Goal: Task Accomplishment & Management: Manage account settings

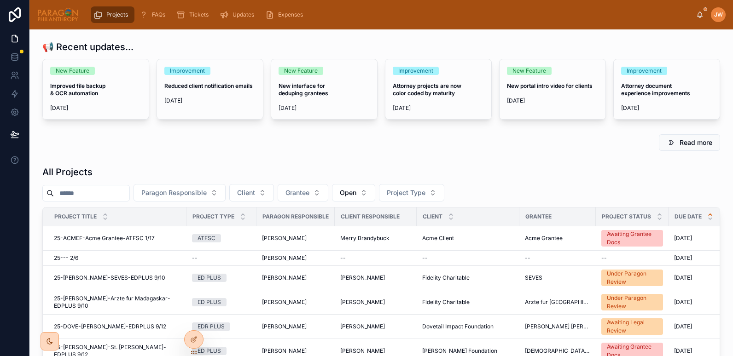
click at [88, 196] on input "text" at bounding box center [91, 193] width 75 height 13
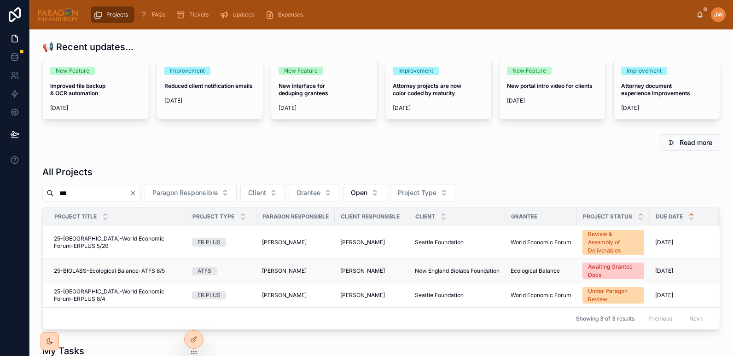
type input "***"
click at [76, 272] on span "25-BIOLABS-Ecological Balance-ATFS 8/5" at bounding box center [109, 270] width 111 height 7
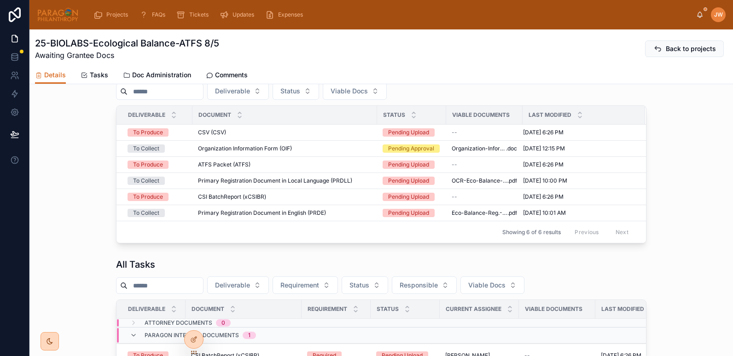
scroll to position [619, 0]
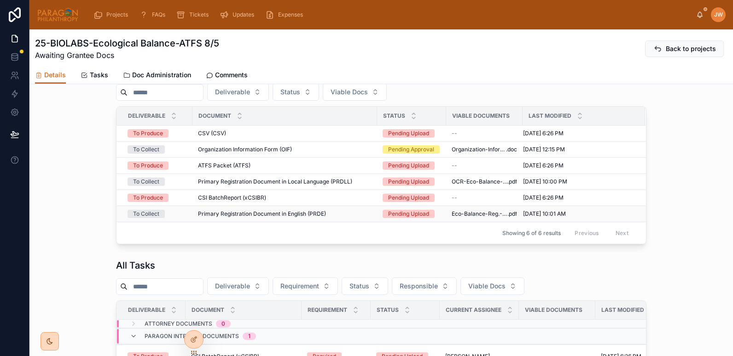
click at [332, 218] on div "Primary Registration Document in English (PRDE) Primary Registration Document i…" at bounding box center [284, 213] width 173 height 7
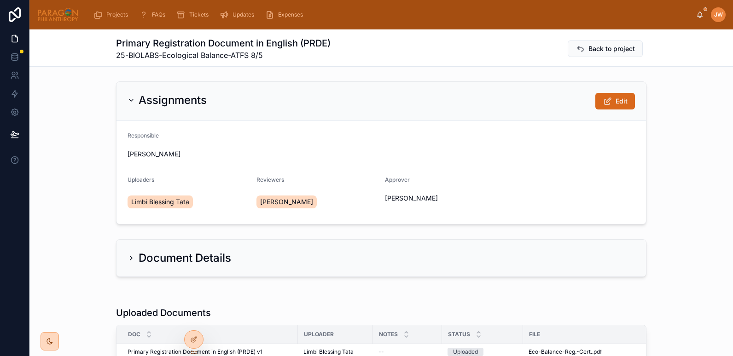
click at [65, 184] on div "Assignments Edit Responsible Jessica Watkins Uploaders Limbi Blessing Tata Revi…" at bounding box center [380, 153] width 703 height 150
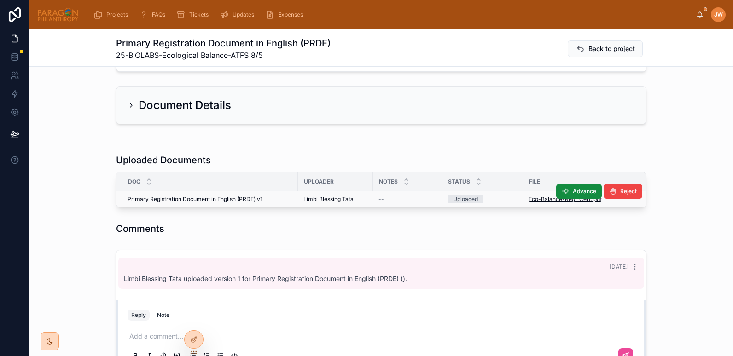
scroll to position [153, 0]
click at [536, 200] on span "Eco-Balance-Reg.-Cert." at bounding box center [560, 198] width 64 height 7
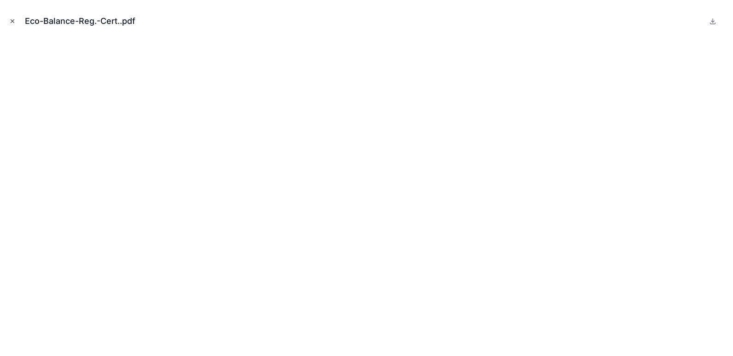
click at [11, 20] on icon "Close modal" at bounding box center [12, 21] width 6 height 6
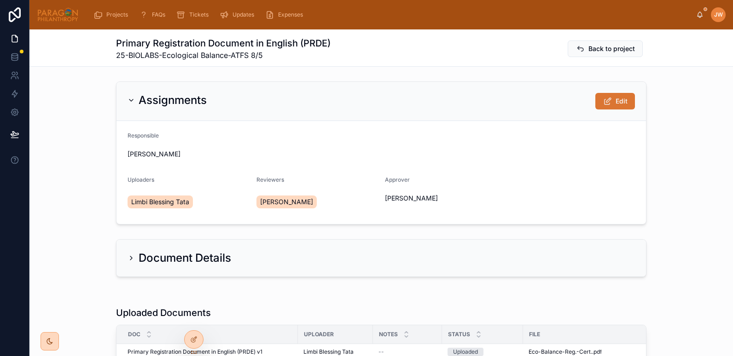
click at [602, 99] on icon at bounding box center [607, 101] width 10 height 9
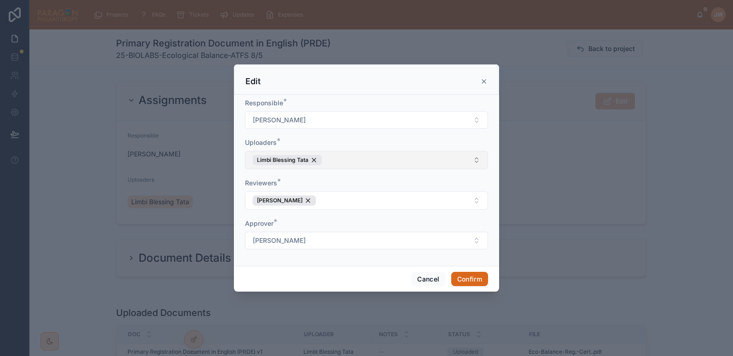
click at [338, 160] on button "Limbi Blessing Tata" at bounding box center [366, 160] width 243 height 18
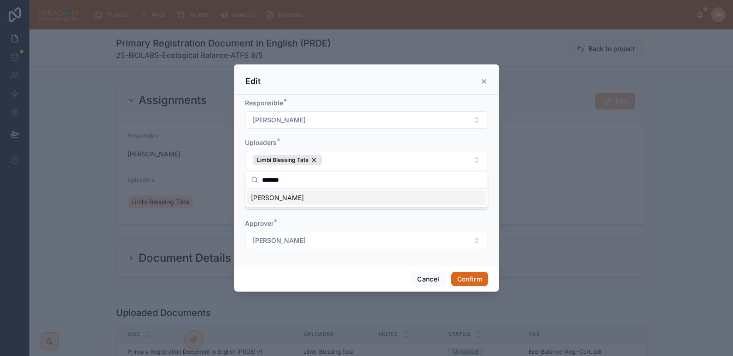
type input "*******"
click at [281, 203] on div "[PERSON_NAME]" at bounding box center [366, 198] width 238 height 15
drag, startPoint x: 337, startPoint y: 141, endPoint x: 308, endPoint y: 139, distance: 28.6
click at [308, 139] on div "Uploaders *" at bounding box center [366, 142] width 243 height 9
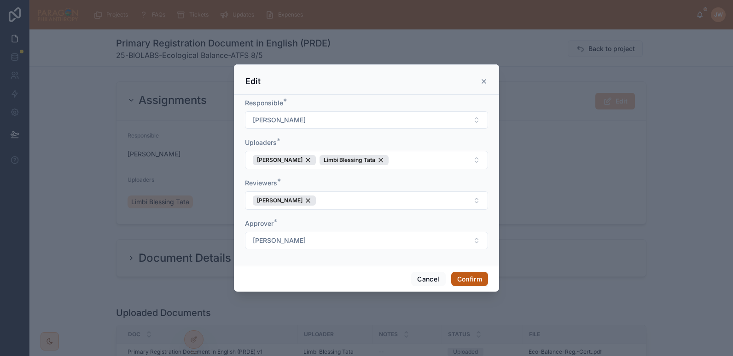
click at [478, 280] on button "Confirm" at bounding box center [469, 279] width 37 height 15
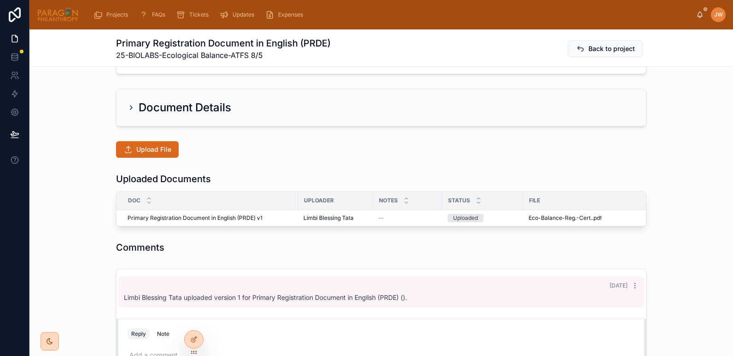
scroll to position [173, 0]
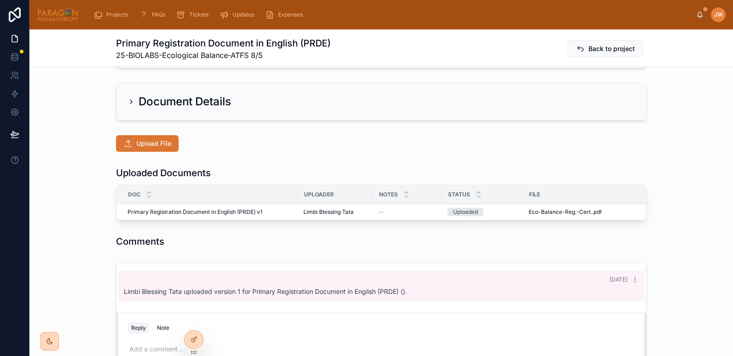
click at [145, 143] on span "Upload File" at bounding box center [153, 143] width 35 height 9
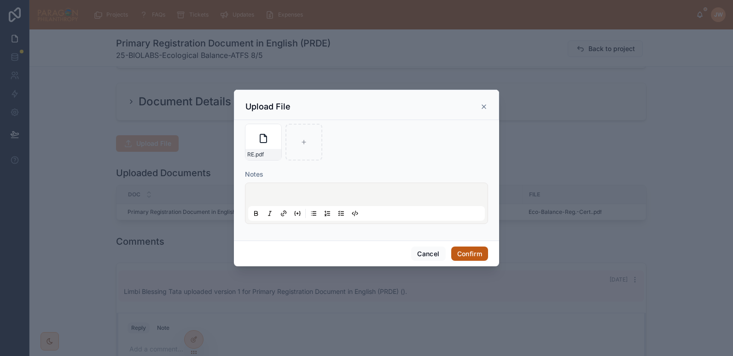
click at [471, 254] on button "Confirm" at bounding box center [469, 254] width 37 height 15
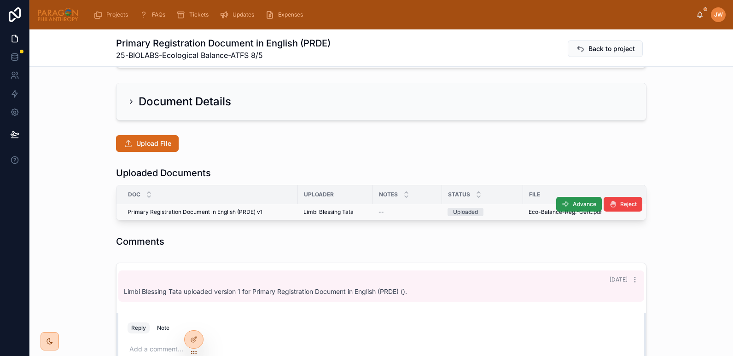
click at [578, 205] on span "Advance" at bounding box center [583, 204] width 23 height 7
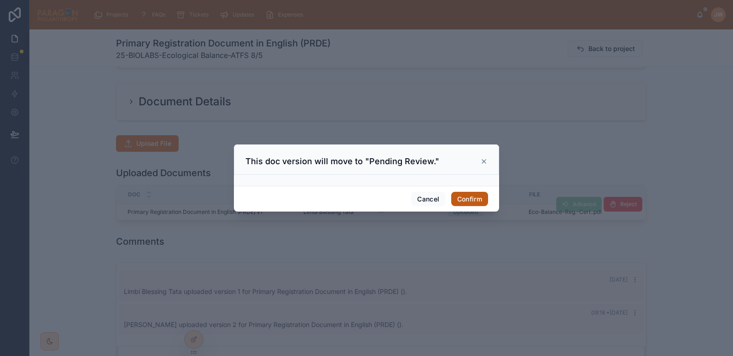
click at [470, 199] on button "Confirm" at bounding box center [469, 199] width 37 height 15
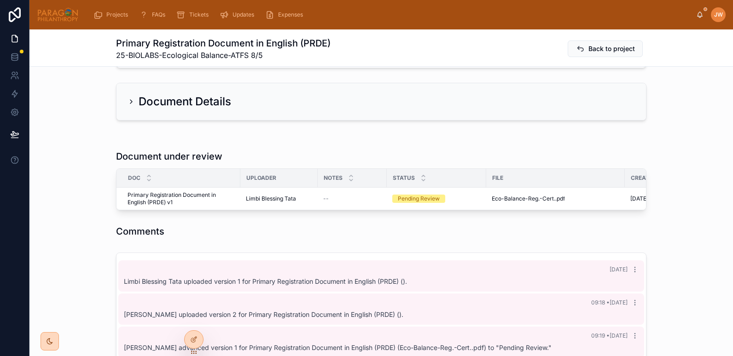
click at [599, 49] on span "Back to project" at bounding box center [611, 48] width 46 height 9
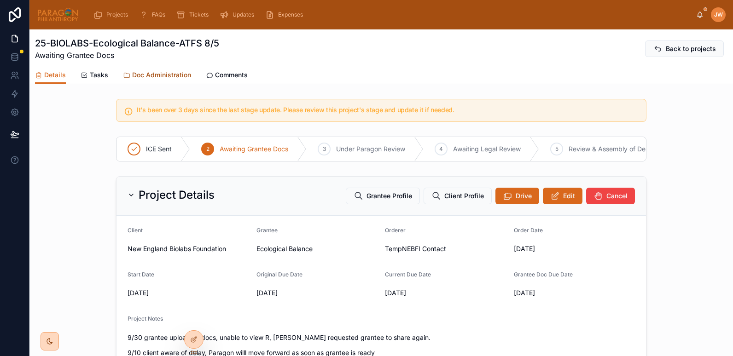
click at [140, 73] on span "Doc Administration" at bounding box center [161, 74] width 59 height 9
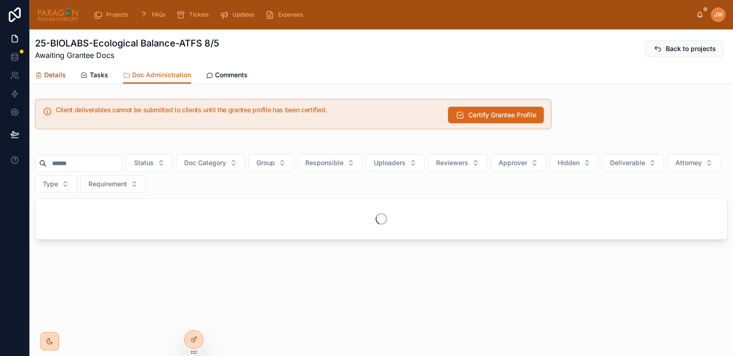
click at [50, 73] on span "Details" at bounding box center [55, 74] width 22 height 9
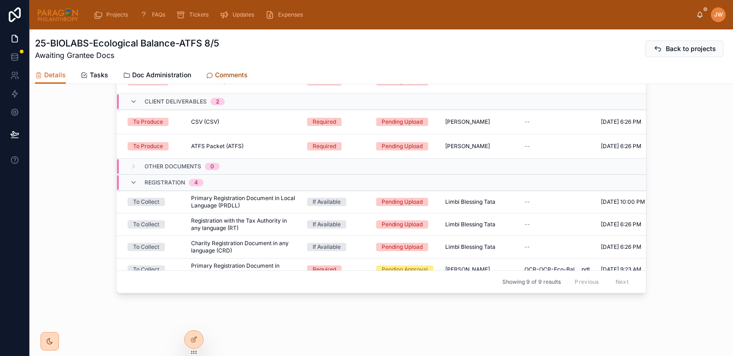
scroll to position [885, 0]
click at [220, 76] on span "Comments" at bounding box center [231, 74] width 33 height 9
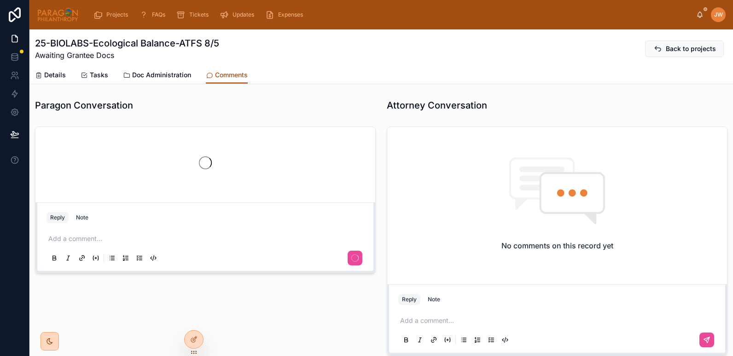
scroll to position [108, 0]
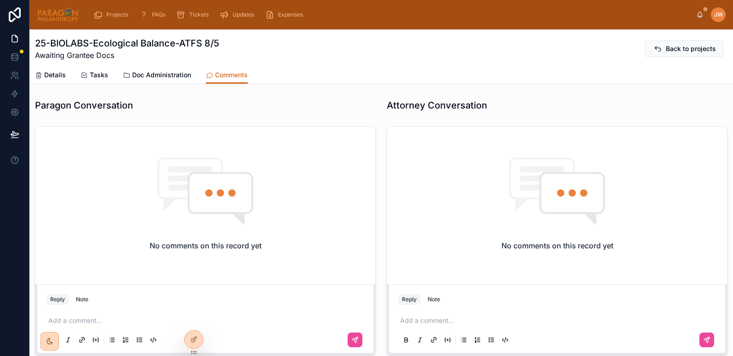
click at [88, 317] on p at bounding box center [207, 320] width 318 height 9
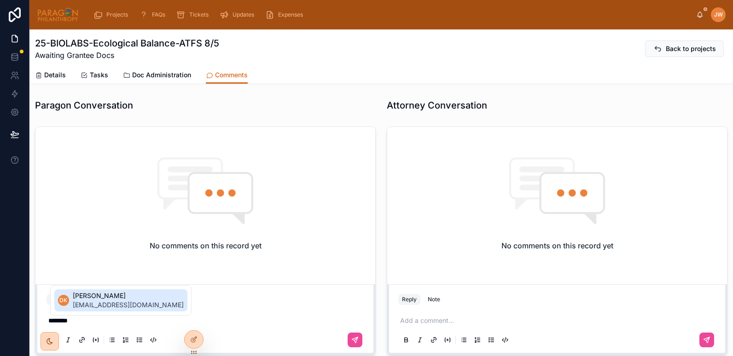
click at [86, 290] on li "DK Daria Kolomiiets daria@paragonphilanthropy.com" at bounding box center [120, 300] width 133 height 22
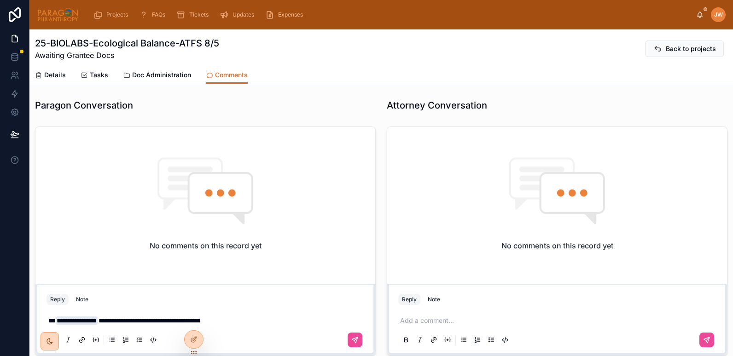
click at [301, 315] on div "**********" at bounding box center [205, 330] width 318 height 39
click at [280, 317] on p "**********" at bounding box center [207, 320] width 318 height 9
click at [354, 341] on icon at bounding box center [354, 339] width 7 height 7
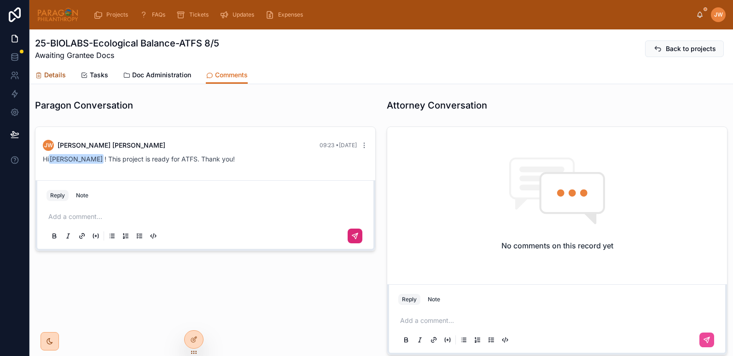
click at [58, 75] on span "Details" at bounding box center [55, 74] width 22 height 9
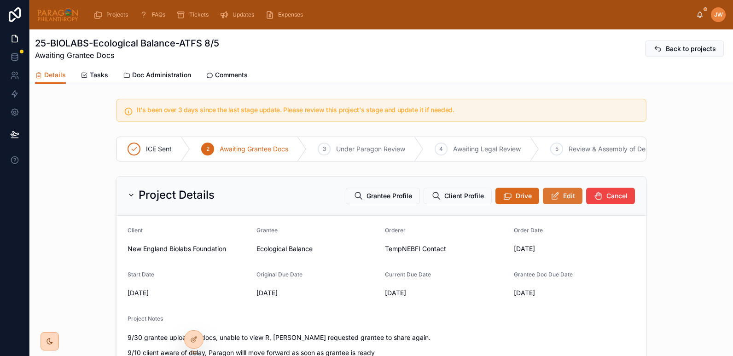
click at [563, 201] on span "Edit" at bounding box center [569, 195] width 12 height 9
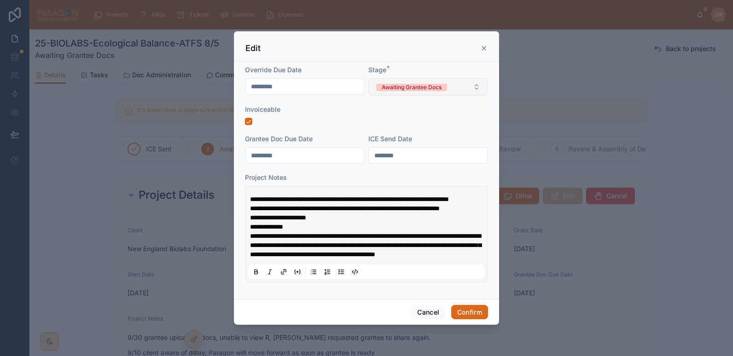
click at [392, 79] on button "Awaiting Grantee Docs" at bounding box center [428, 86] width 120 height 17
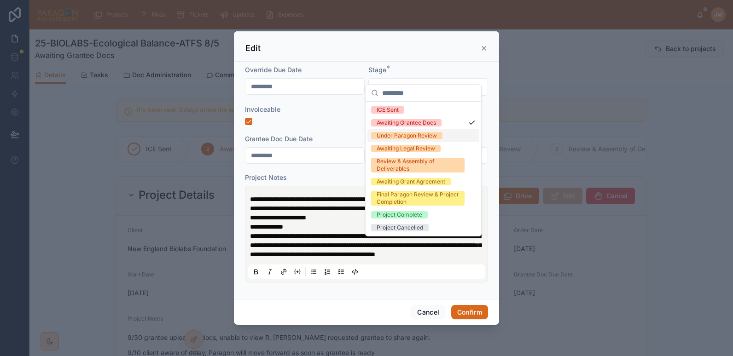
click at [385, 136] on div "Under Paragon Review" at bounding box center [406, 135] width 60 height 7
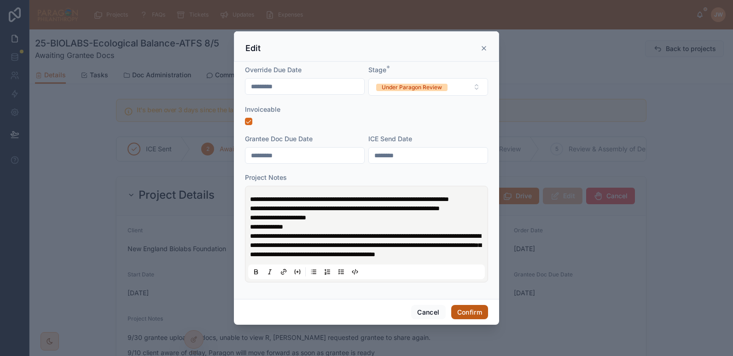
click at [463, 320] on button "Confirm" at bounding box center [469, 312] width 37 height 15
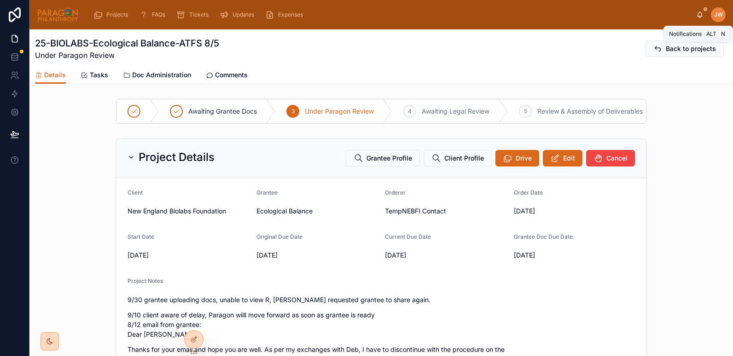
click at [698, 16] on icon at bounding box center [699, 14] width 7 height 7
click at [457, 58] on div "25-BIOLABS-Ecological Balance-ATFS 8/5 Under Paragon Review Back to projects" at bounding box center [381, 49] width 692 height 24
click at [552, 163] on icon at bounding box center [555, 158] width 10 height 9
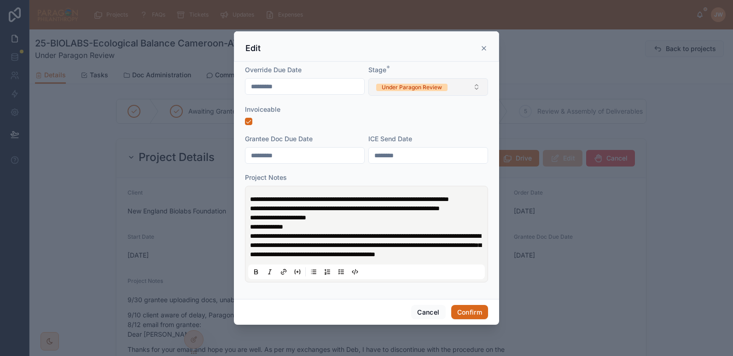
click at [412, 84] on div "Under Paragon Review" at bounding box center [412, 87] width 60 height 7
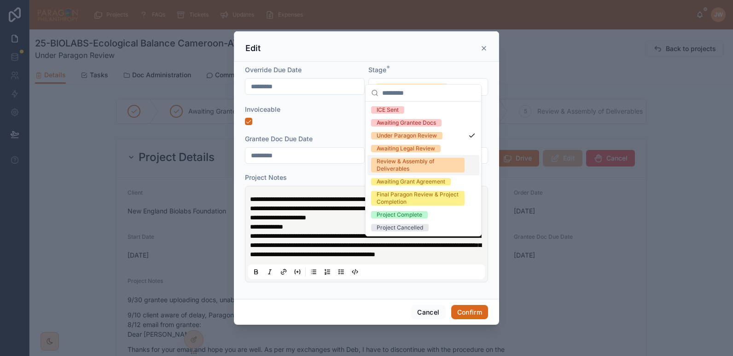
click at [385, 168] on div "Review & Assembly of Deliverables" at bounding box center [417, 165] width 82 height 15
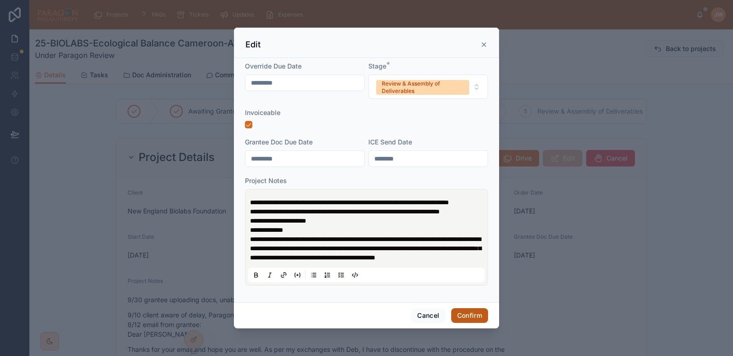
click at [476, 321] on button "Confirm" at bounding box center [469, 315] width 37 height 15
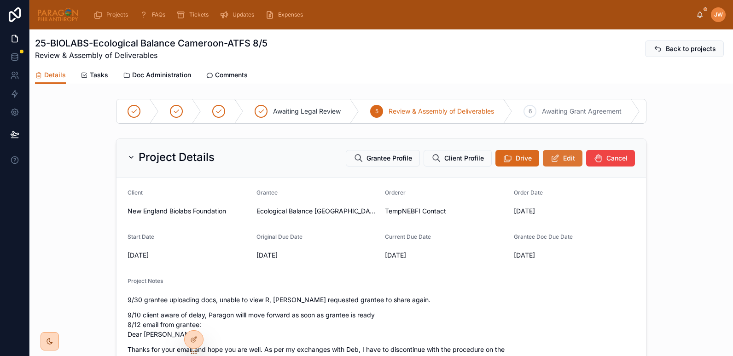
click at [550, 163] on icon at bounding box center [555, 158] width 10 height 9
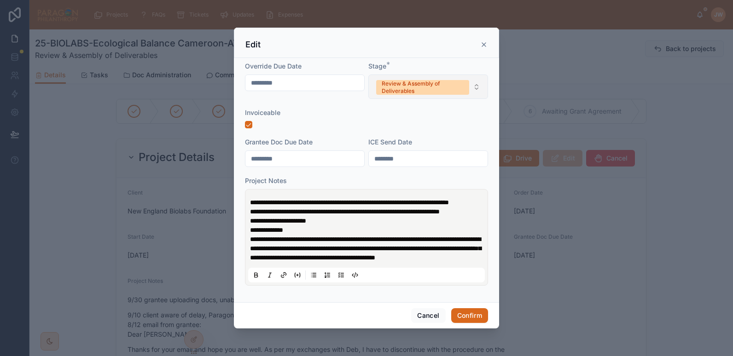
click at [399, 80] on div "Review & Assembly of Deliverables" at bounding box center [423, 87] width 82 height 15
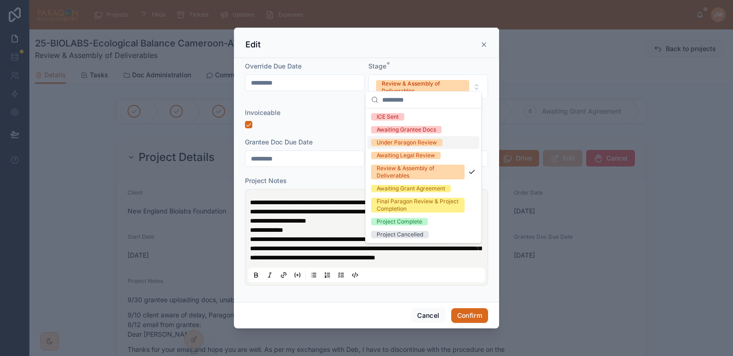
click at [396, 141] on div "Under Paragon Review" at bounding box center [406, 142] width 60 height 7
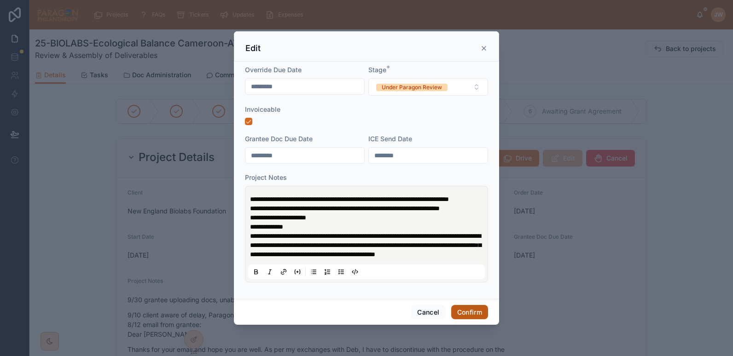
click at [474, 320] on button "Confirm" at bounding box center [469, 312] width 37 height 15
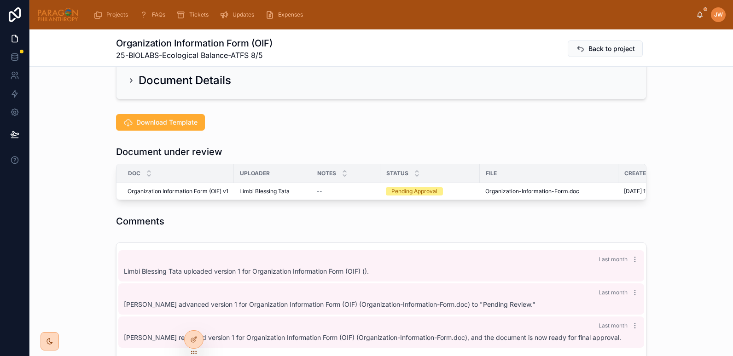
scroll to position [179, 0]
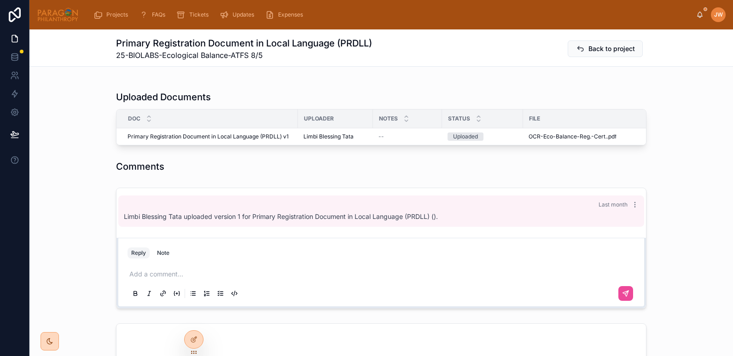
scroll to position [223, 0]
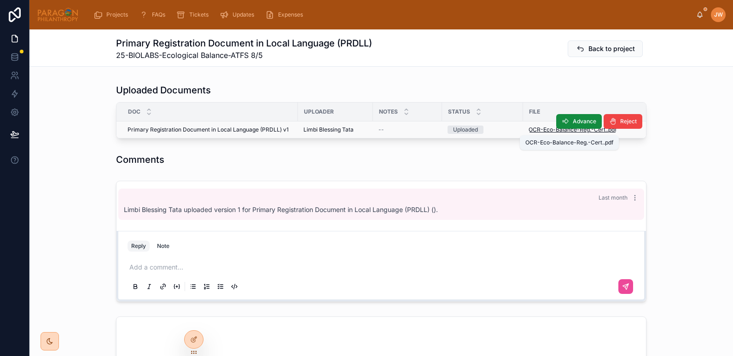
click at [531, 130] on span "OCR-Eco-Balance-Reg.-Cert." at bounding box center [567, 129] width 78 height 7
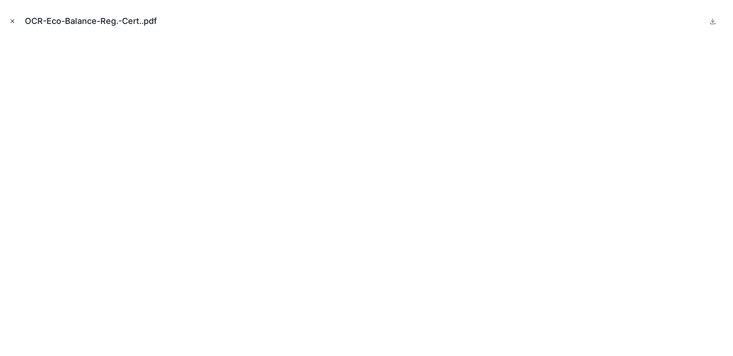
click at [15, 20] on icon "Close modal" at bounding box center [12, 21] width 6 height 6
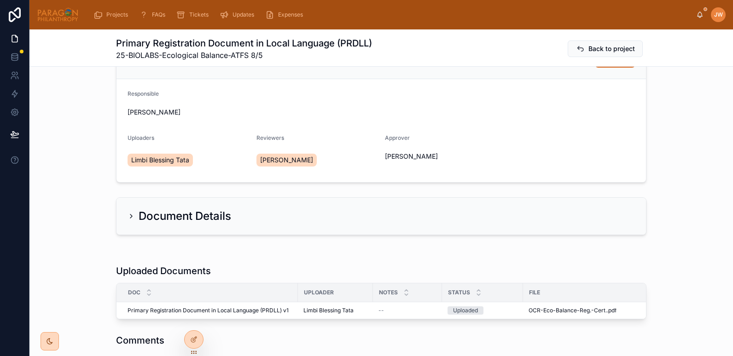
scroll to position [44, 0]
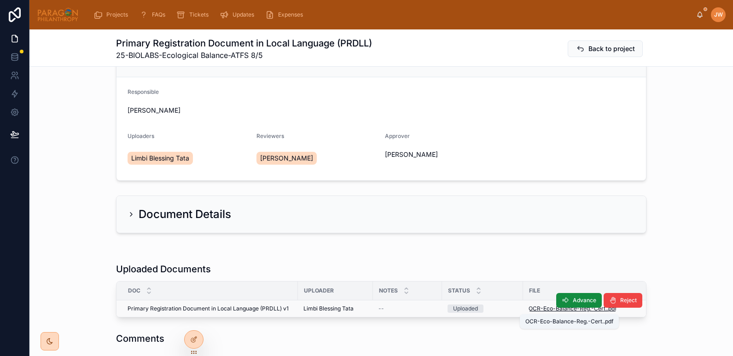
click at [529, 311] on span "OCR-Eco-Balance-Reg.-Cert." at bounding box center [567, 308] width 78 height 7
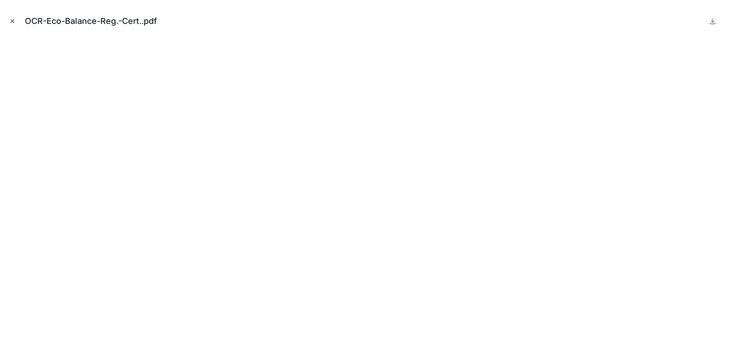
click at [13, 22] on icon "Close modal" at bounding box center [12, 21] width 3 height 3
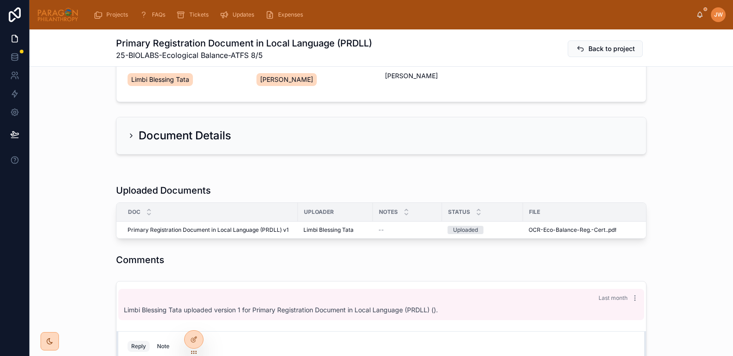
scroll to position [124, 0]
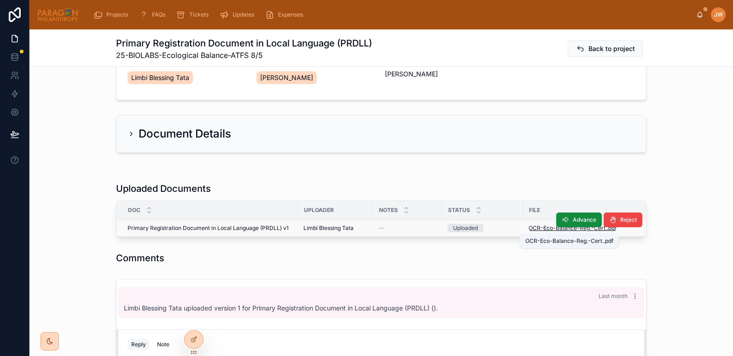
click at [534, 229] on span "OCR-Eco-Balance-Reg.-Cert." at bounding box center [567, 228] width 78 height 7
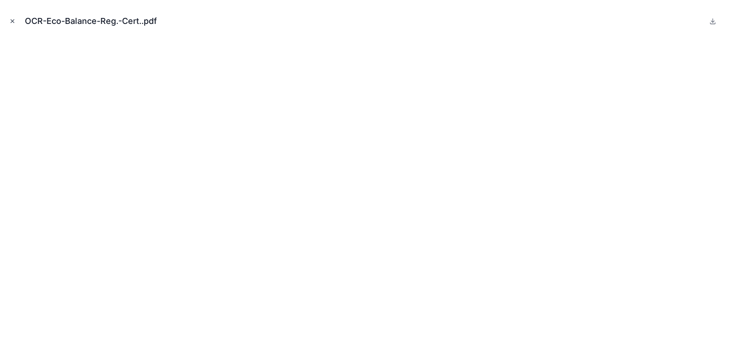
click at [12, 20] on icon "Close modal" at bounding box center [12, 21] width 6 height 6
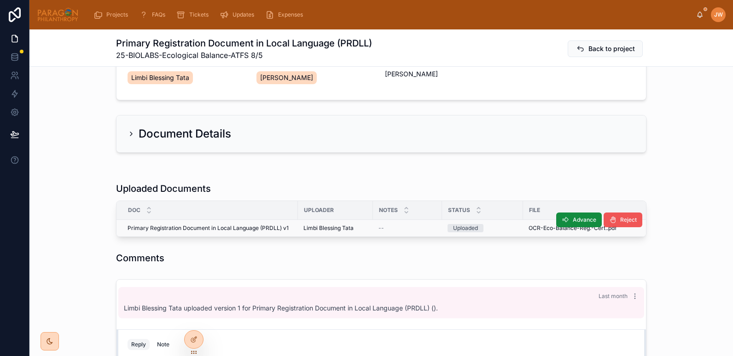
click at [625, 223] on span "Reject" at bounding box center [628, 219] width 17 height 7
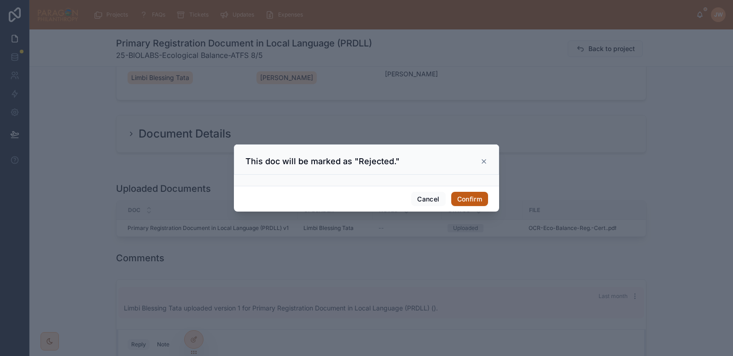
click at [475, 197] on button "Confirm" at bounding box center [469, 199] width 37 height 15
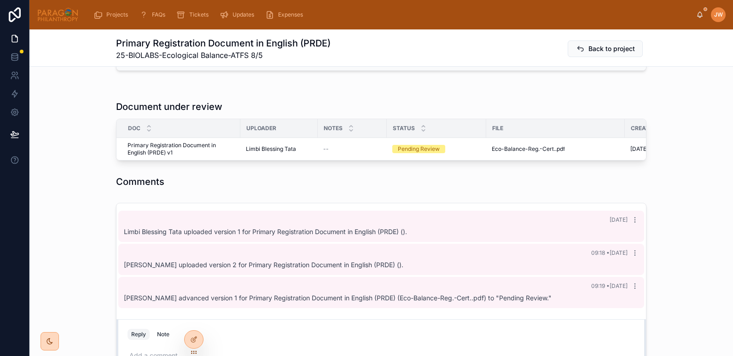
scroll to position [223, 0]
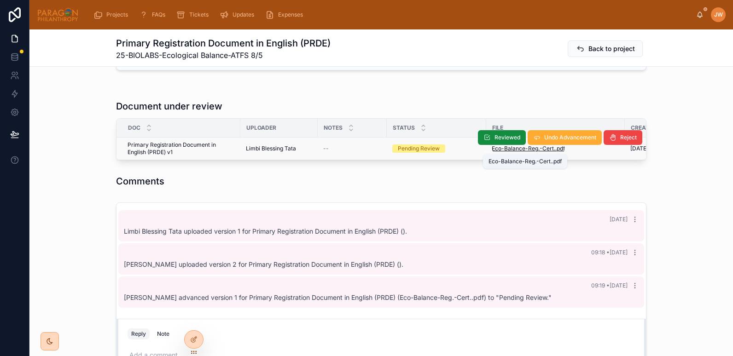
click at [507, 151] on span "Eco-Balance-Reg.-Cert." at bounding box center [523, 148] width 64 height 7
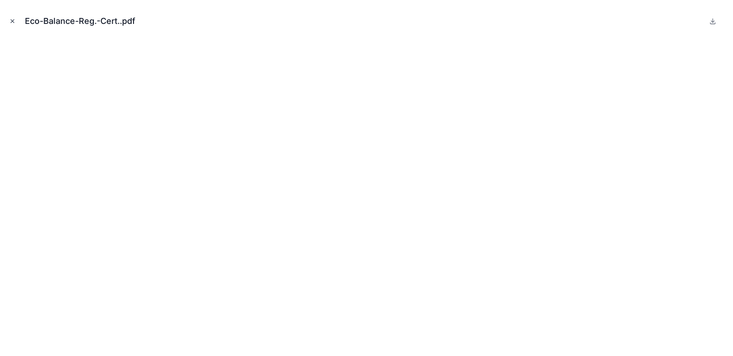
click at [12, 25] on button "Close modal" at bounding box center [12, 21] width 10 height 10
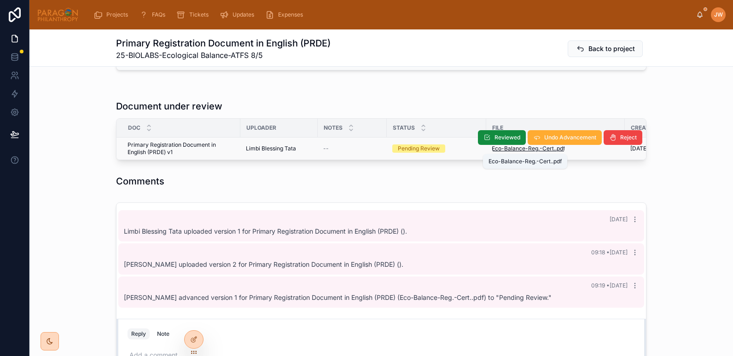
click at [499, 150] on span "Eco-Balance-Reg.-Cert." at bounding box center [523, 148] width 64 height 7
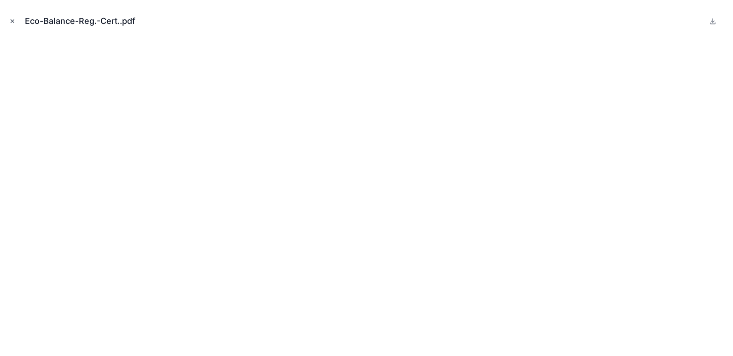
click at [16, 20] on button "Close modal" at bounding box center [12, 21] width 10 height 10
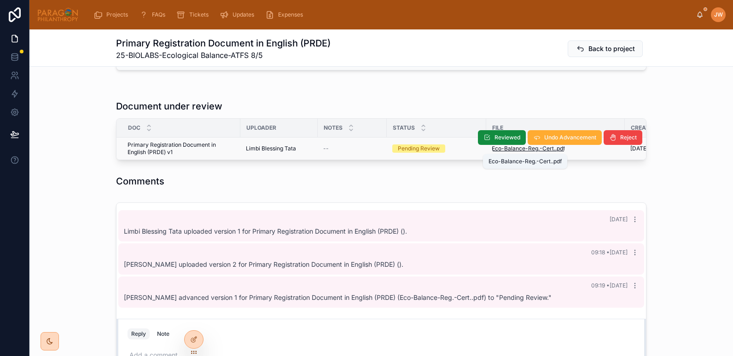
click at [504, 151] on span "Eco-Balance-Reg.-Cert." at bounding box center [523, 148] width 64 height 7
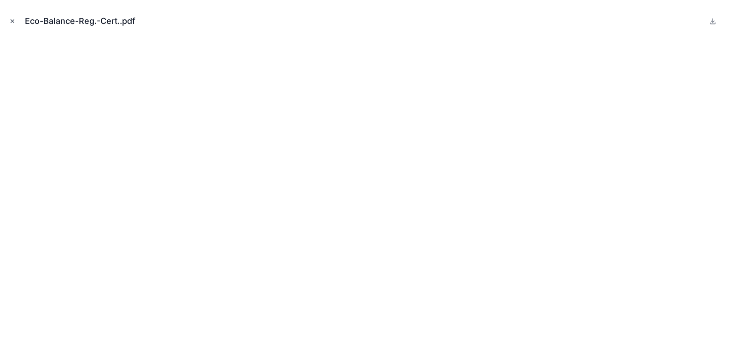
click at [12, 20] on icon "Close modal" at bounding box center [12, 21] width 6 height 6
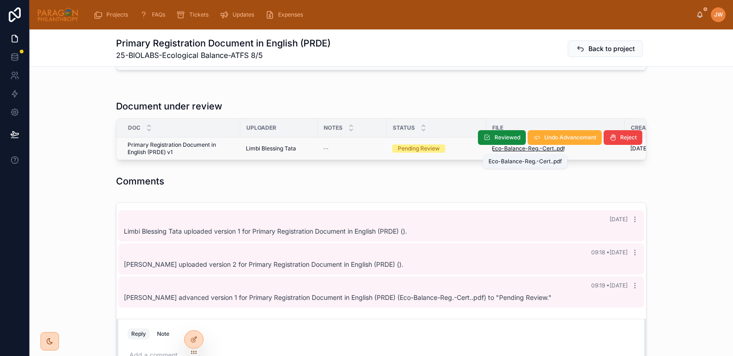
click at [505, 150] on span "Eco-Balance-Reg.-Cert." at bounding box center [523, 148] width 64 height 7
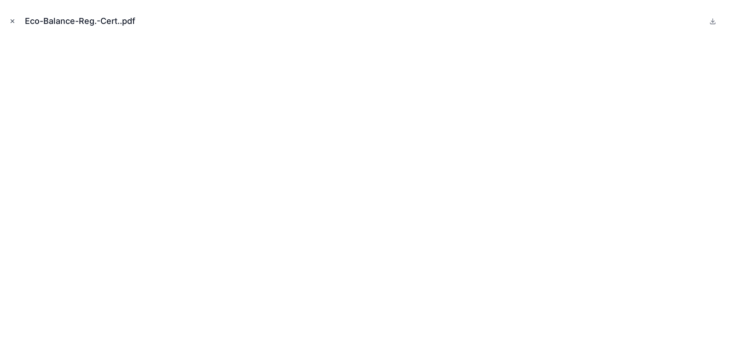
click at [11, 22] on icon "Close modal" at bounding box center [12, 21] width 6 height 6
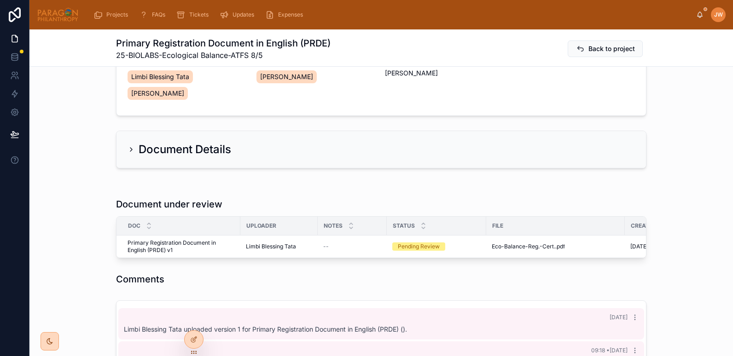
scroll to position [126, 0]
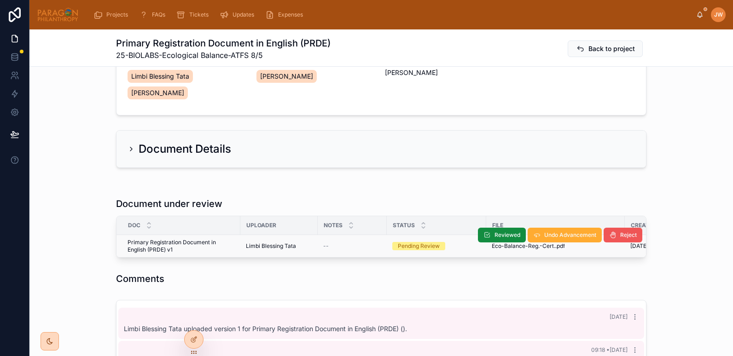
click at [634, 237] on button "Reject" at bounding box center [622, 235] width 39 height 15
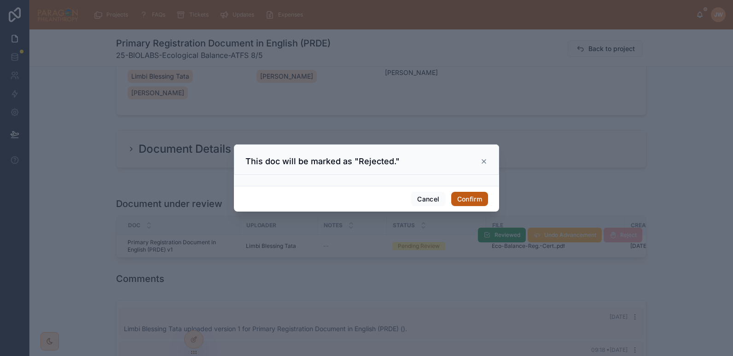
click at [468, 201] on button "Confirm" at bounding box center [469, 199] width 37 height 15
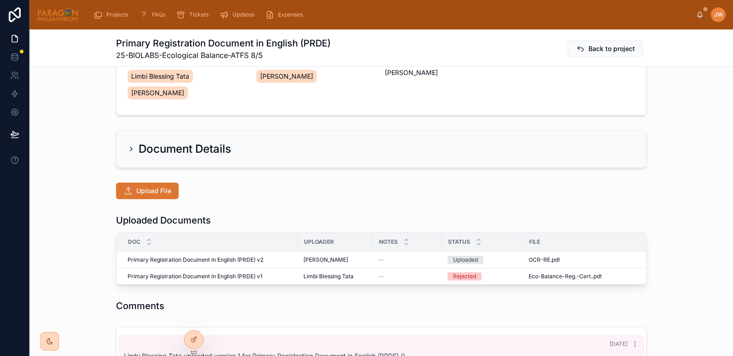
click at [152, 198] on button "Upload File" at bounding box center [147, 191] width 63 height 17
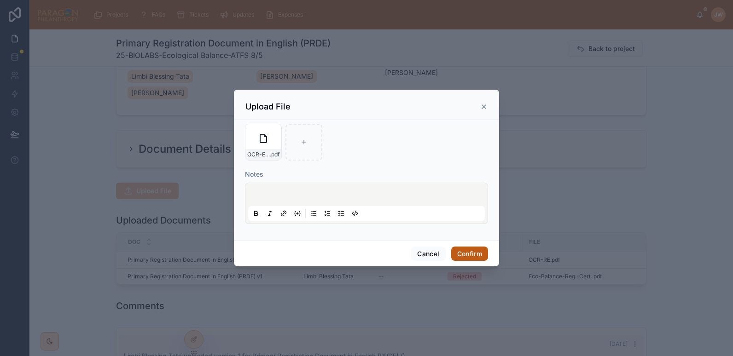
click at [468, 250] on button "Confirm" at bounding box center [469, 254] width 37 height 15
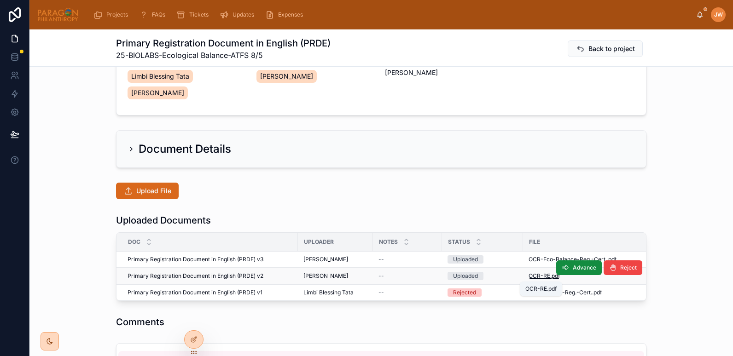
click at [534, 278] on span "OCR-RE" at bounding box center [539, 275] width 22 height 7
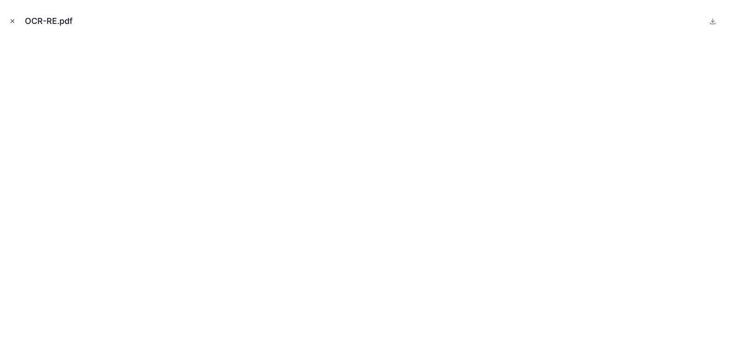
click at [12, 19] on icon "Close modal" at bounding box center [12, 21] width 6 height 6
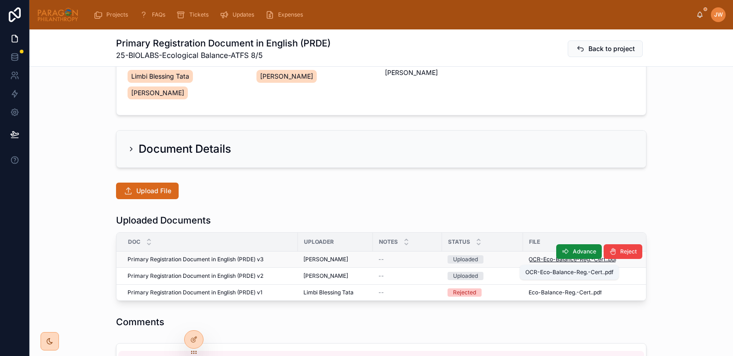
click at [530, 263] on span "OCR-Eco-Balance-Reg.-Cert." at bounding box center [567, 259] width 78 height 7
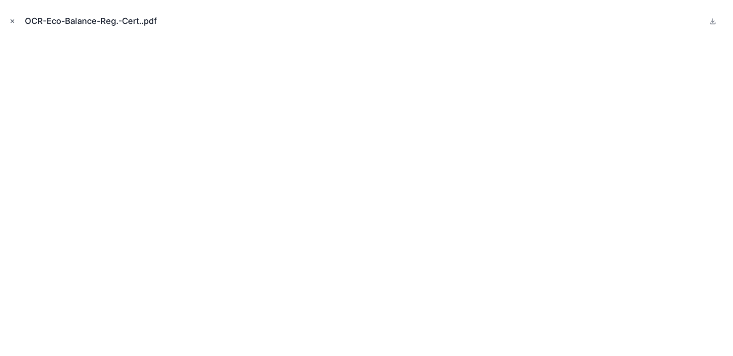
click at [13, 22] on icon "Close modal" at bounding box center [12, 21] width 6 height 6
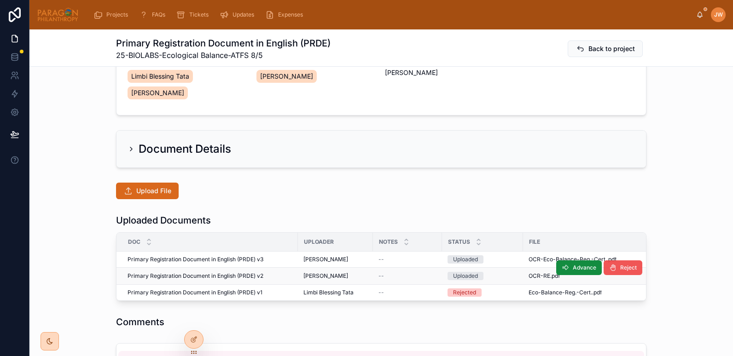
click at [620, 272] on button "Reject" at bounding box center [622, 267] width 39 height 15
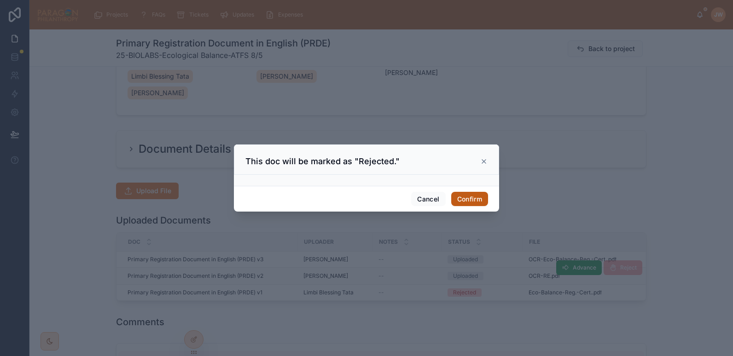
click at [464, 197] on button "Confirm" at bounding box center [469, 199] width 37 height 15
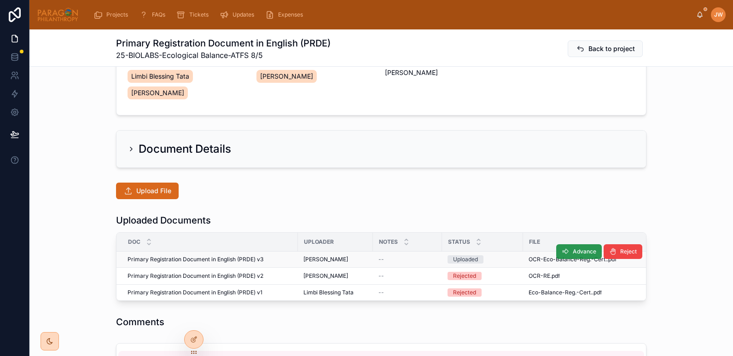
click at [567, 252] on button "Advance" at bounding box center [579, 251] width 46 height 15
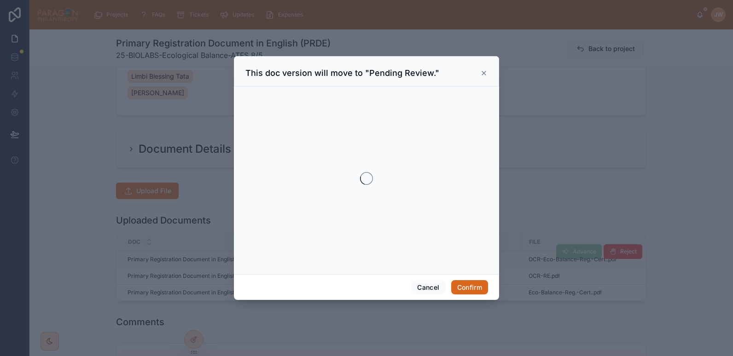
scroll to position [25, 0]
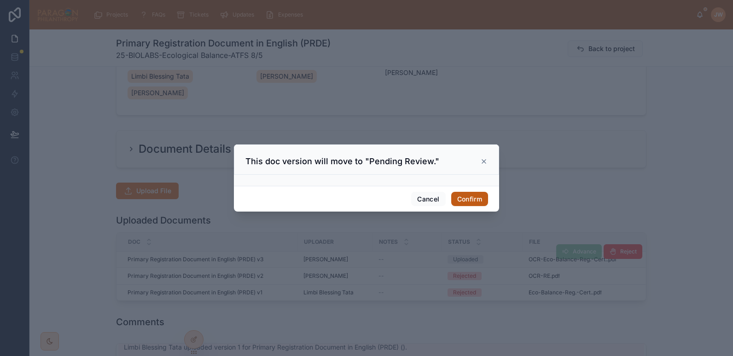
click at [472, 202] on button "Confirm" at bounding box center [469, 199] width 37 height 15
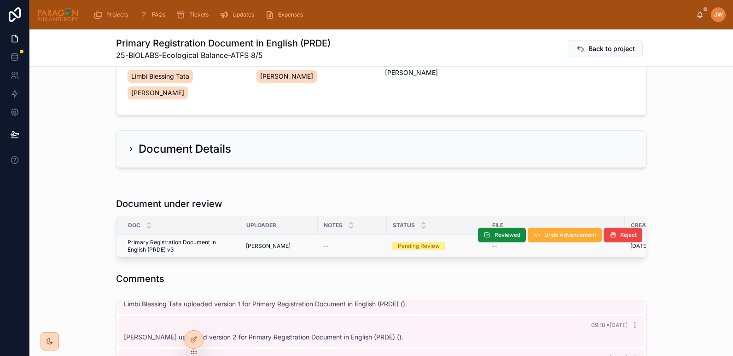
scroll to position [58, 0]
click at [498, 249] on span "OCR-OCR-Eco-Balance-Reg.-Cert." at bounding box center [537, 246] width 93 height 7
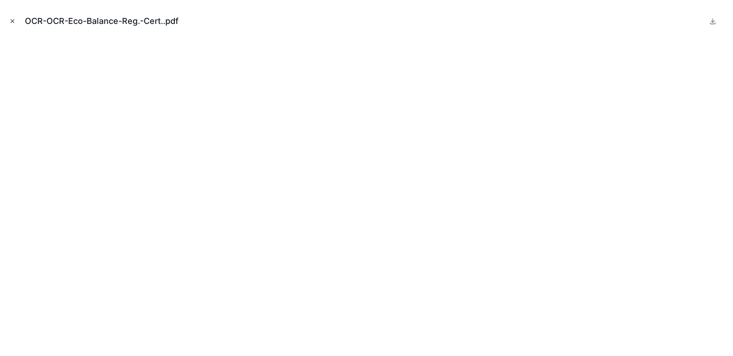
click at [13, 21] on icon "Close modal" at bounding box center [12, 21] width 6 height 6
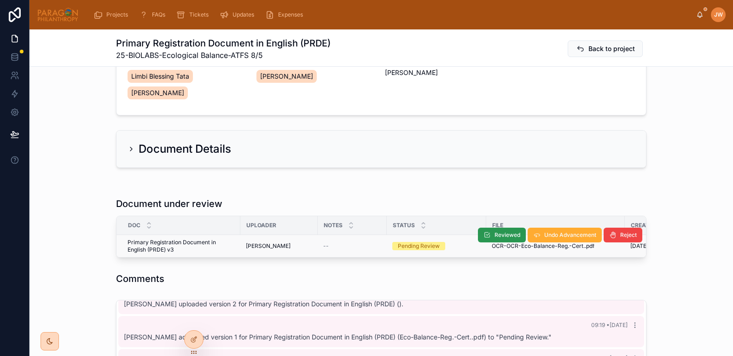
click at [494, 233] on span "Reviewed" at bounding box center [507, 234] width 26 height 7
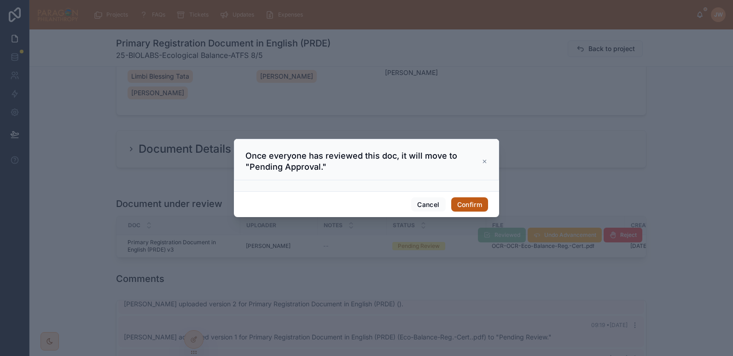
click at [474, 201] on button "Confirm" at bounding box center [469, 204] width 37 height 15
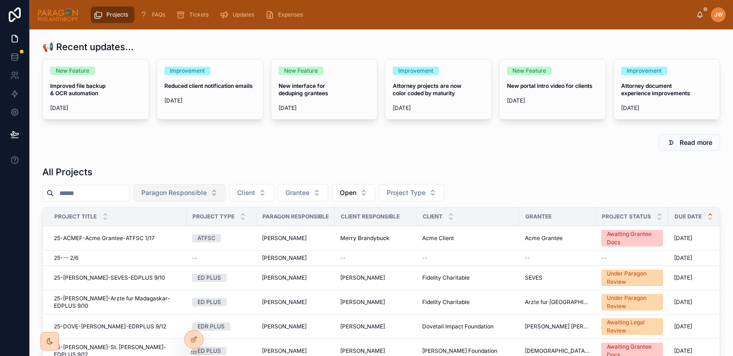
click at [225, 194] on button "Paragon Responsible" at bounding box center [179, 192] width 92 height 17
type input "*******"
click at [182, 231] on span "[PERSON_NAME]" at bounding box center [177, 229] width 53 height 9
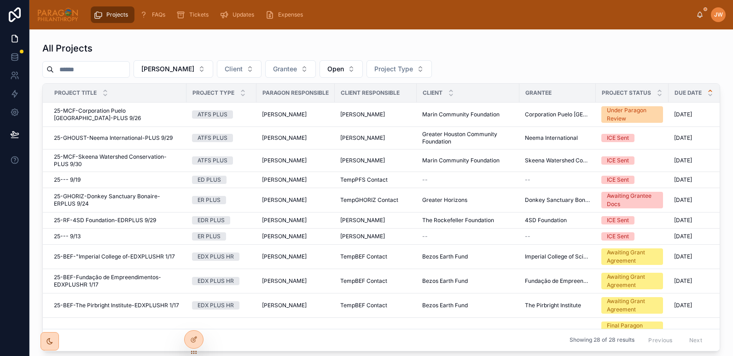
scroll to position [124, 0]
click at [99, 114] on span "25-MCF-Corporation Puelo [GEOGRAPHIC_DATA]-PLUS 9/26" at bounding box center [117, 114] width 127 height 15
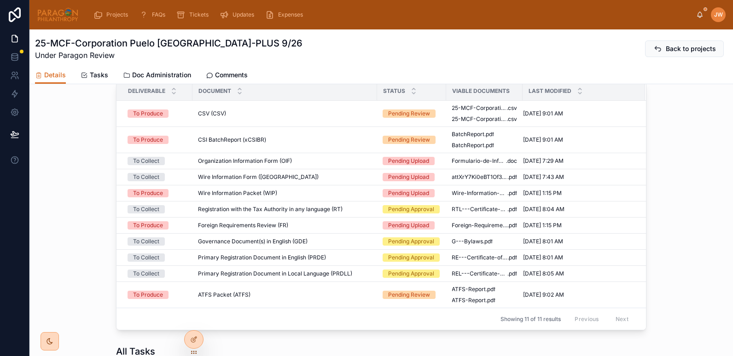
scroll to position [606, 0]
click at [465, 149] on span "BatchReport" at bounding box center [467, 144] width 33 height 7
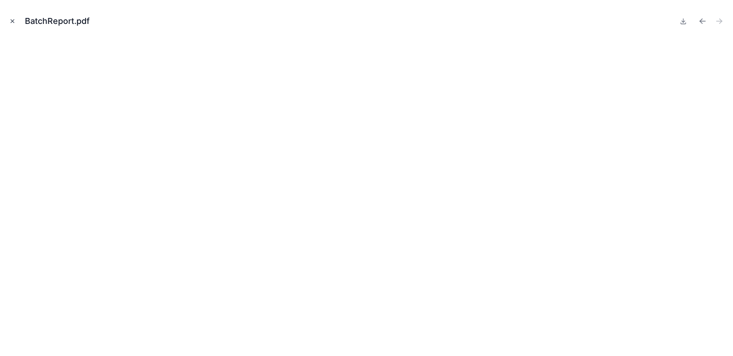
click at [12, 23] on icon "Close modal" at bounding box center [12, 21] width 6 height 6
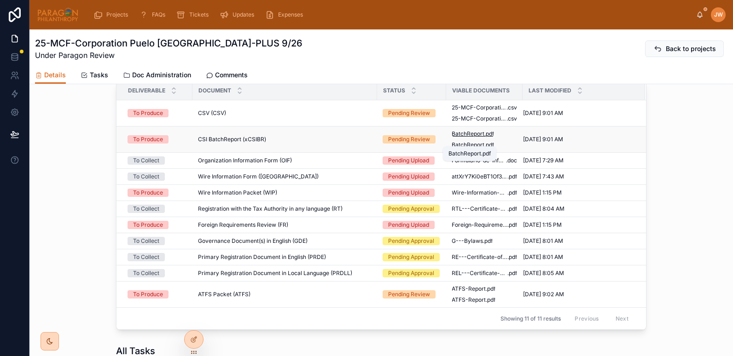
click at [460, 138] on span "BatchReport" at bounding box center [467, 133] width 33 height 7
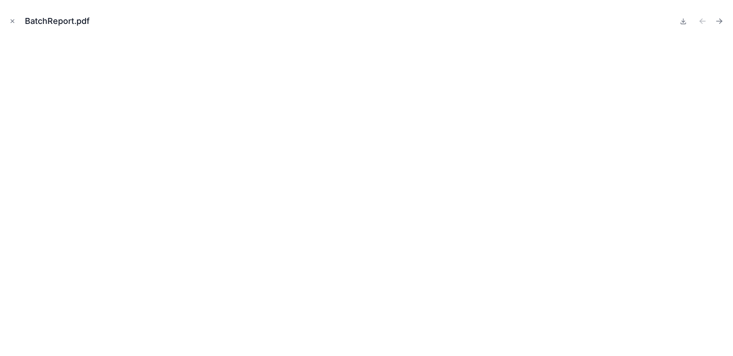
click at [6, 19] on div "BatchReport.pdf" at bounding box center [366, 178] width 733 height 356
click at [10, 22] on icon "Close modal" at bounding box center [12, 21] width 6 height 6
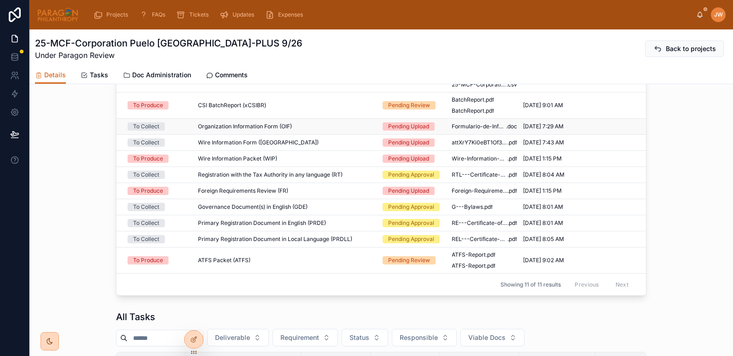
scroll to position [641, 0]
click at [344, 264] on div "ATFS Packet (ATFS) ATFS Packet (ATFS)" at bounding box center [284, 259] width 173 height 7
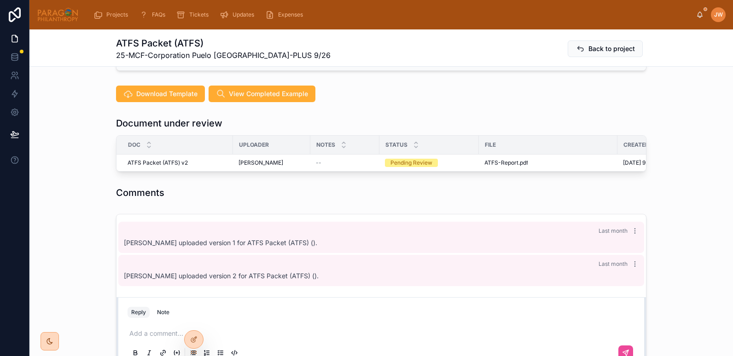
scroll to position [224, 0]
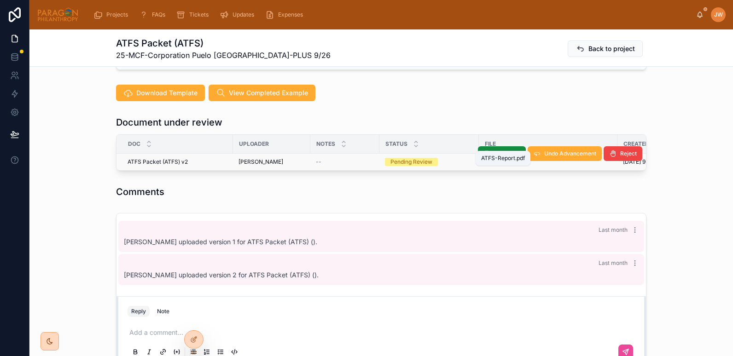
click at [488, 158] on span "ATFS-Report" at bounding box center [501, 161] width 34 height 7
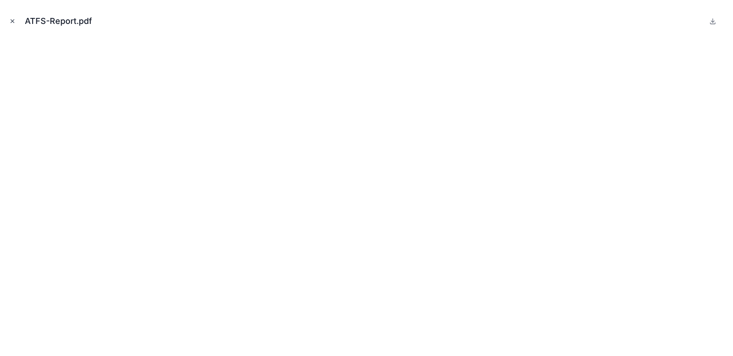
click at [12, 21] on icon "Close modal" at bounding box center [12, 21] width 6 height 6
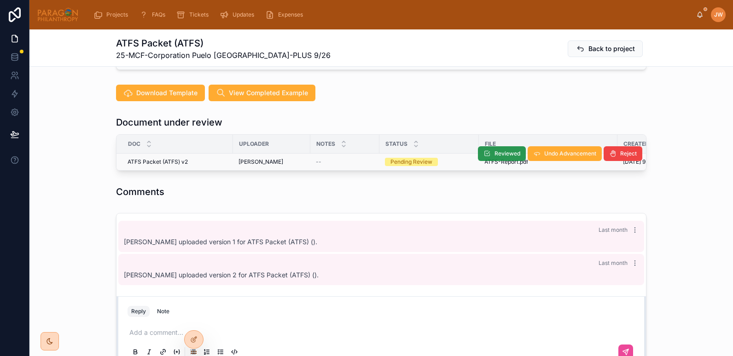
click at [496, 150] on span "Reviewed" at bounding box center [507, 153] width 26 height 7
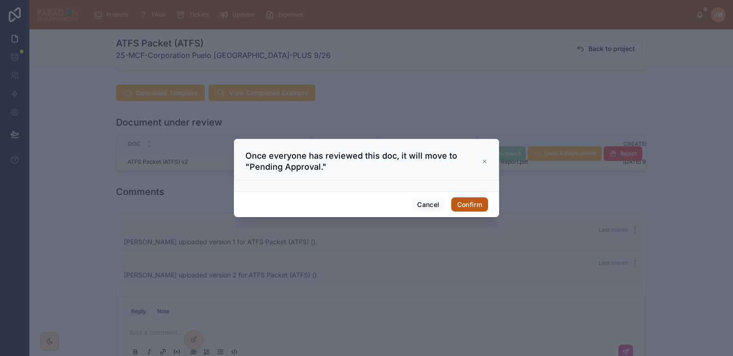
click at [460, 205] on button "Confirm" at bounding box center [469, 204] width 37 height 15
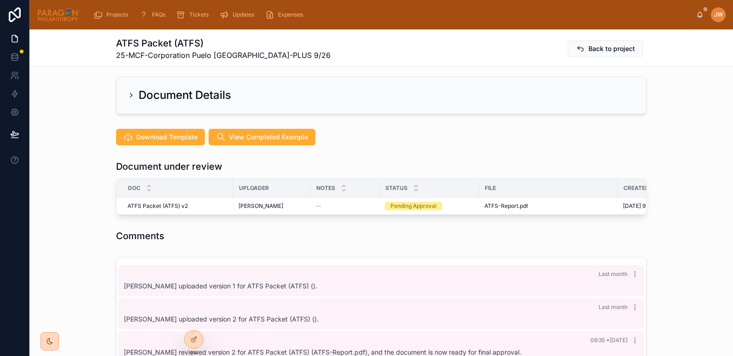
scroll to position [180, 0]
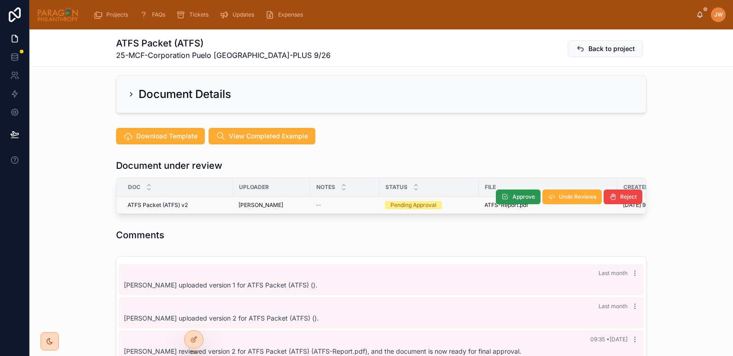
click at [503, 193] on icon at bounding box center [504, 196] width 7 height 7
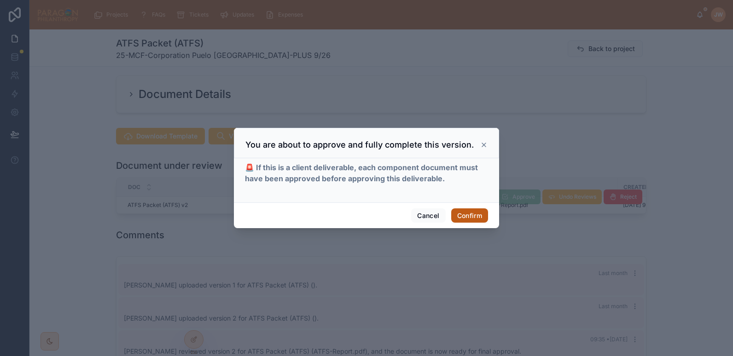
click at [470, 211] on button "Confirm" at bounding box center [469, 215] width 37 height 15
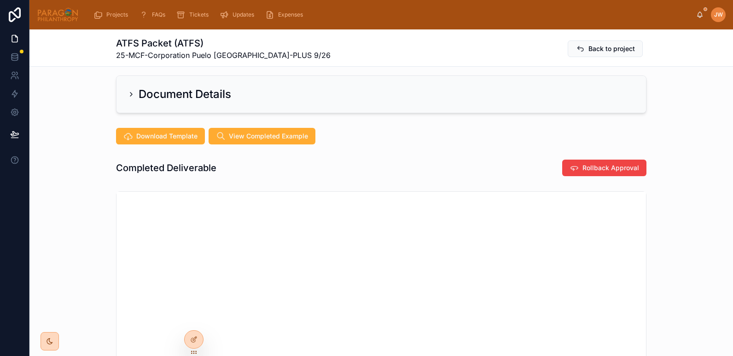
click at [598, 50] on span "Back to project" at bounding box center [611, 48] width 46 height 9
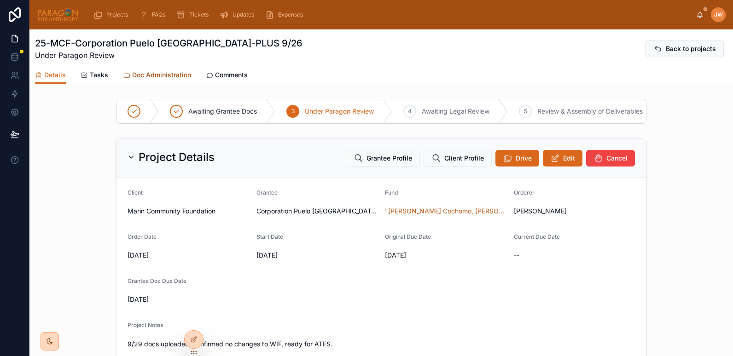
click at [161, 72] on span "Doc Administration" at bounding box center [161, 74] width 59 height 9
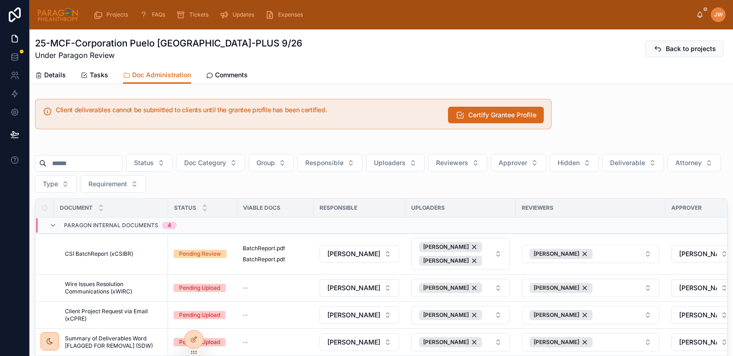
scroll to position [127, 0]
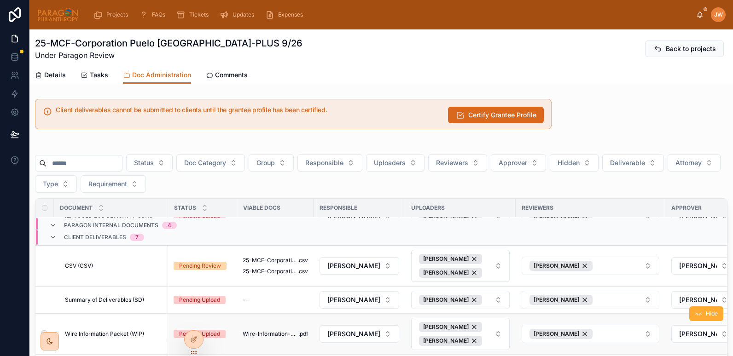
drag, startPoint x: 146, startPoint y: 339, endPoint x: 85, endPoint y: 320, distance: 64.2
drag, startPoint x: 85, startPoint y: 320, endPoint x: 155, endPoint y: 331, distance: 71.3
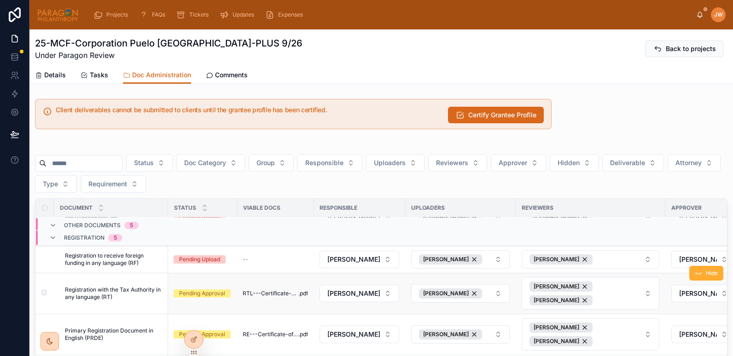
scroll to position [555, 0]
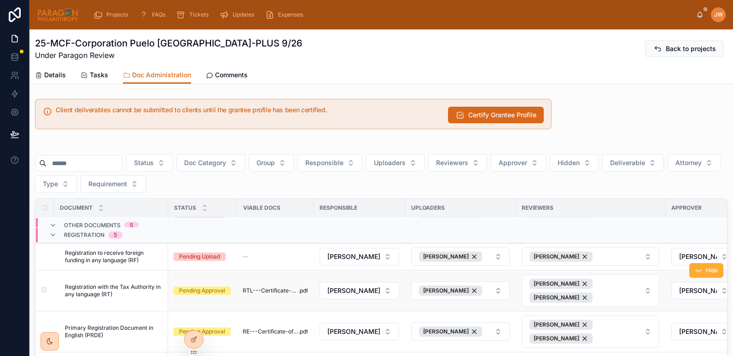
drag, startPoint x: 136, startPoint y: 300, endPoint x: 124, endPoint y: 291, distance: 14.2
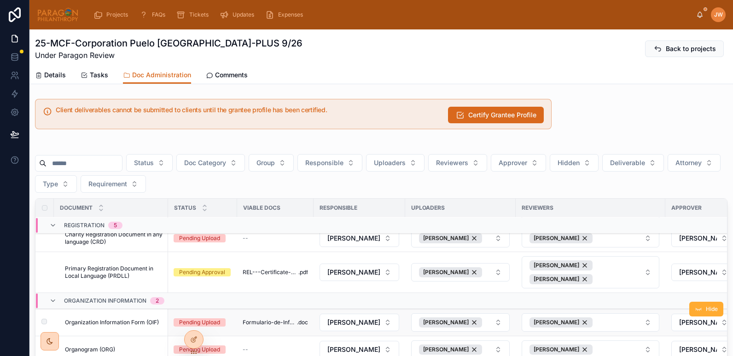
scroll to position [759, 0]
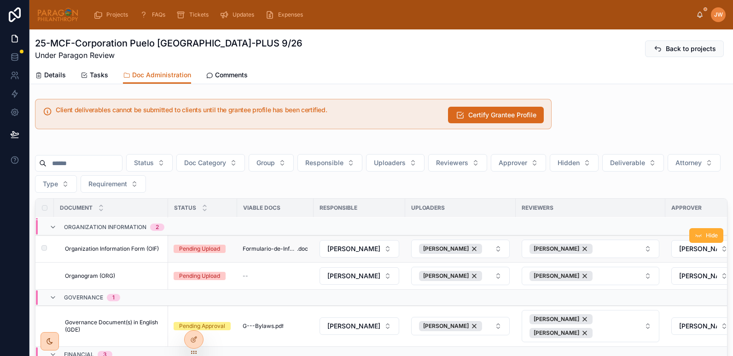
drag, startPoint x: 134, startPoint y: 246, endPoint x: 115, endPoint y: 249, distance: 20.0
drag, startPoint x: 115, startPoint y: 249, endPoint x: 107, endPoint y: 250, distance: 7.9
click at [104, 250] on td "Organization Information Form (OIF) Organization Information Form (OIF)" at bounding box center [111, 249] width 114 height 27
drag, startPoint x: 104, startPoint y: 250, endPoint x: 377, endPoint y: 63, distance: 330.6
click at [377, 63] on div "25-MCF-Corporation Puelo Patagonia-PLUS 9/26 Under Paragon Review Back to proje…" at bounding box center [381, 47] width 692 height 37
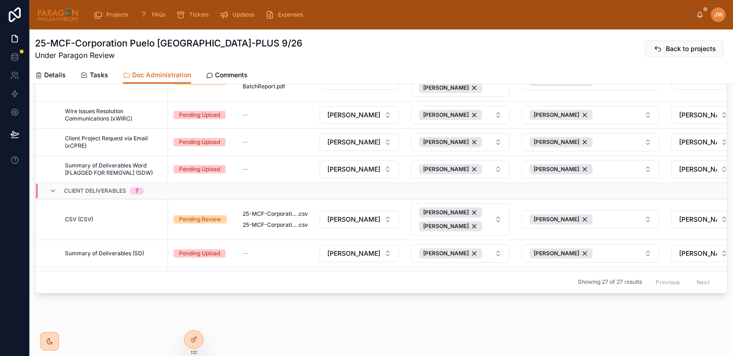
scroll to position [0, 0]
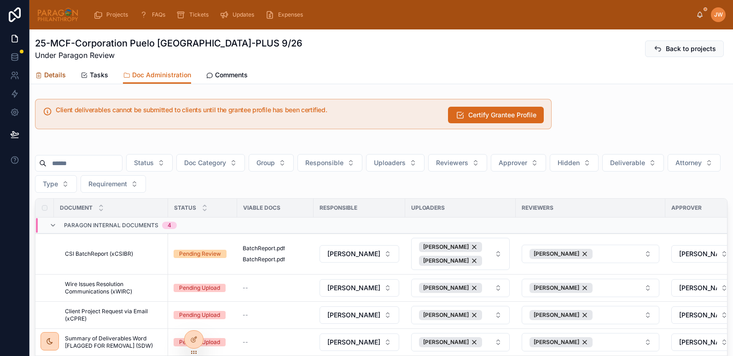
click at [54, 74] on span "Details" at bounding box center [55, 74] width 22 height 9
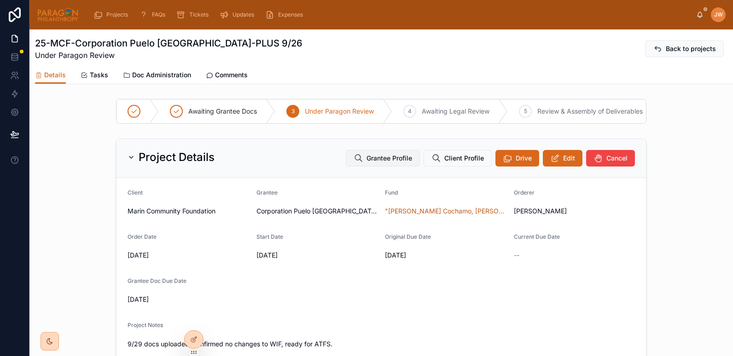
click at [390, 163] on span "Grantee Profile" at bounding box center [389, 158] width 46 height 9
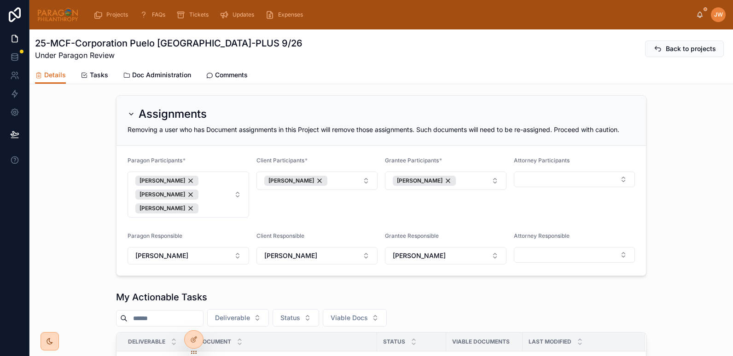
scroll to position [356, 0]
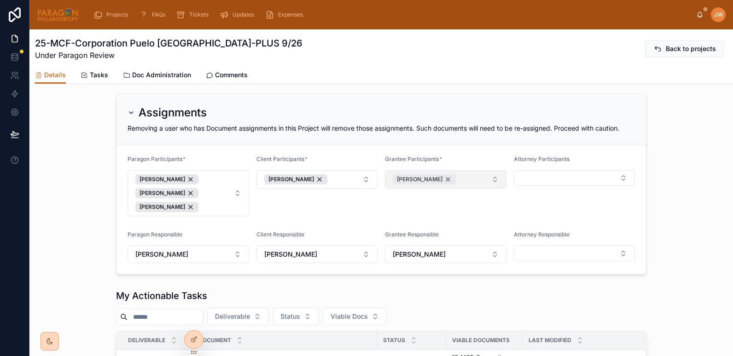
drag, startPoint x: 390, startPoint y: 185, endPoint x: 417, endPoint y: 187, distance: 27.2
click at [417, 185] on div "Andres Diez Prat" at bounding box center [424, 179] width 63 height 10
click at [413, 186] on button "Select Button" at bounding box center [445, 178] width 121 height 16
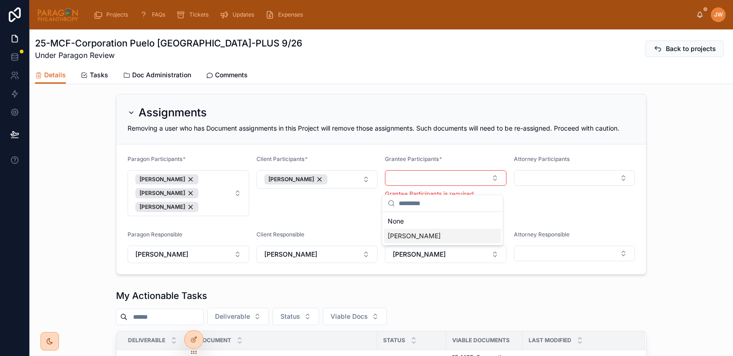
click at [414, 238] on span "Andres Diez Prat" at bounding box center [413, 235] width 53 height 9
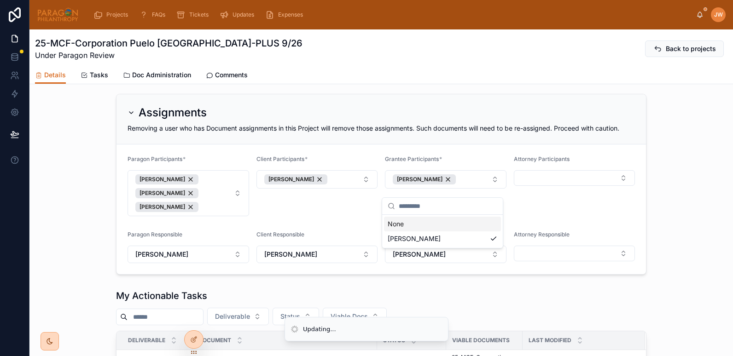
click at [552, 216] on div "Attorney Participants" at bounding box center [574, 186] width 121 height 61
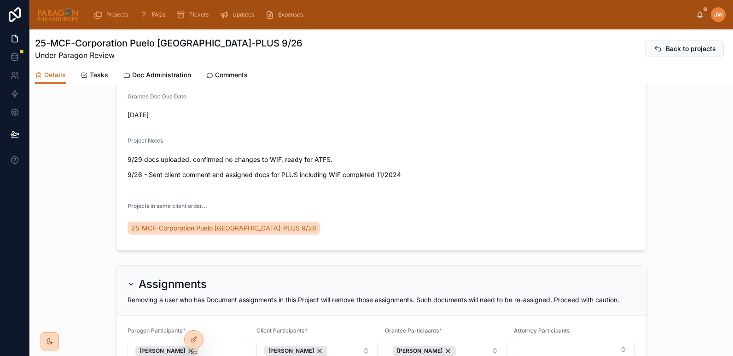
scroll to position [0, 0]
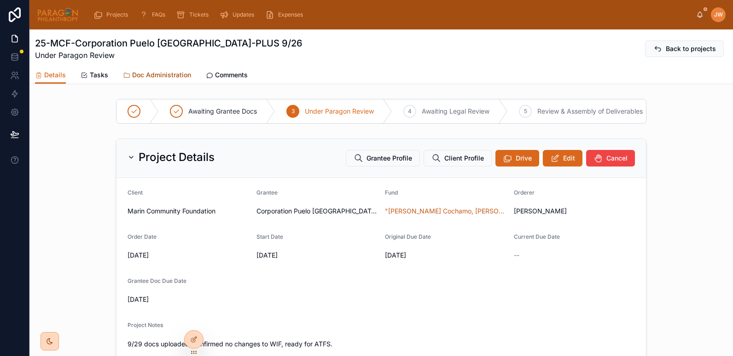
click at [155, 70] on link "Doc Administration" at bounding box center [157, 76] width 68 height 18
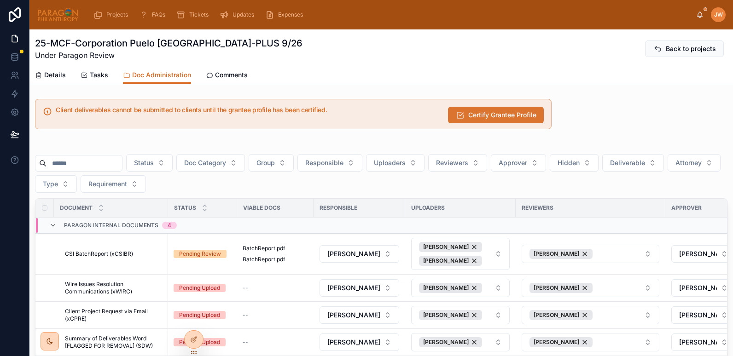
click at [466, 122] on button "Certify Grantee Profile" at bounding box center [496, 115] width 96 height 17
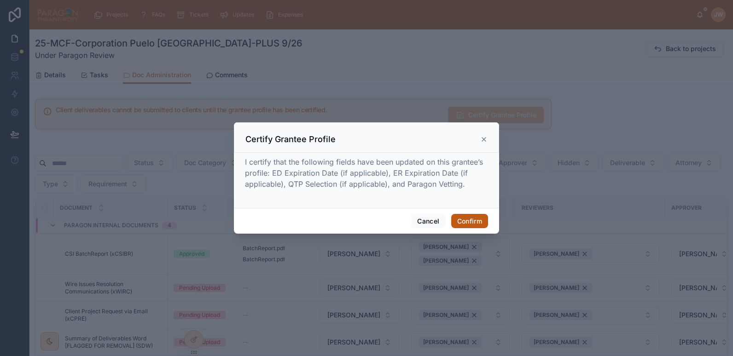
click at [469, 218] on button "Confirm" at bounding box center [469, 221] width 37 height 15
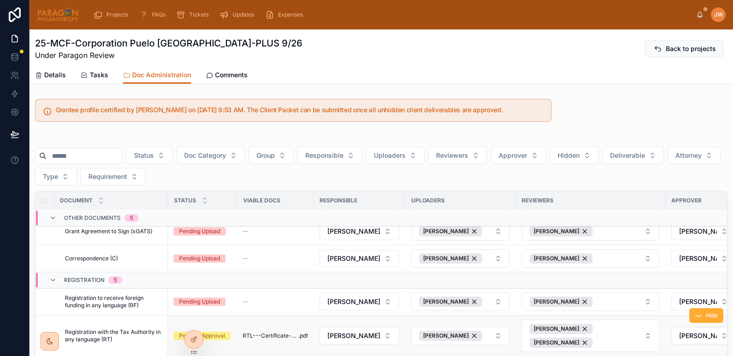
scroll to position [554, 0]
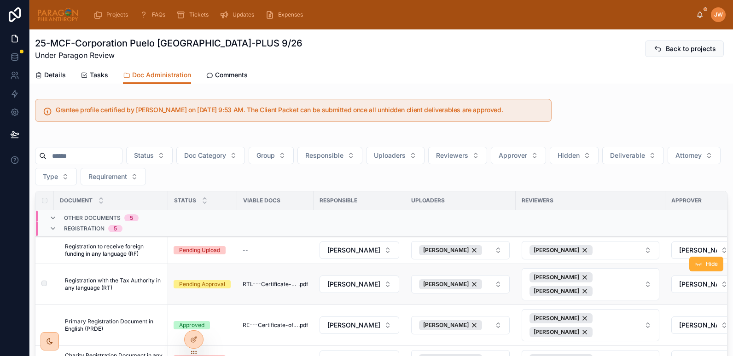
click at [110, 279] on span "Registration with the Tax Authority in any language (RT)" at bounding box center [114, 284] width 98 height 15
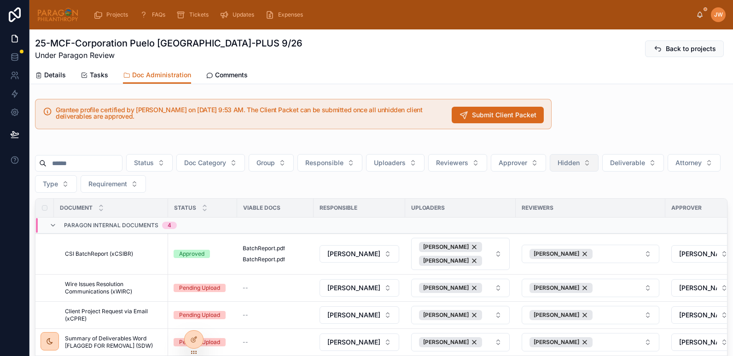
click at [579, 162] on span "Hidden" at bounding box center [568, 162] width 22 height 9
click at [554, 217] on div "No" at bounding box center [597, 215] width 110 height 15
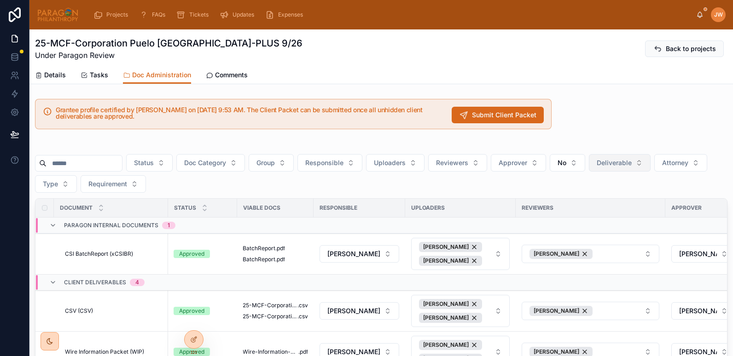
click at [650, 166] on button "Deliverable" at bounding box center [620, 162] width 62 height 17
click at [613, 226] on div "Yes" at bounding box center [642, 229] width 110 height 15
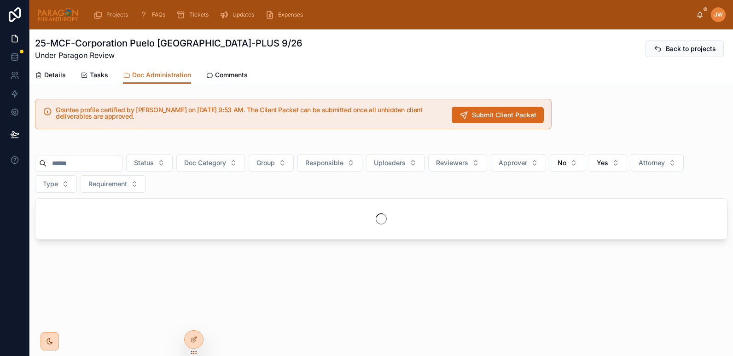
click at [457, 182] on div "Status Doc Category Group Responsible Uploaders Reviewers Approver No Yes Attor…" at bounding box center [381, 173] width 692 height 39
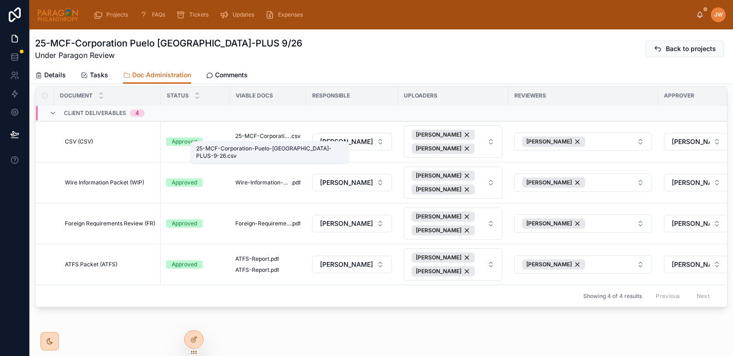
scroll to position [113, 0]
click at [46, 75] on span "Details" at bounding box center [55, 74] width 22 height 9
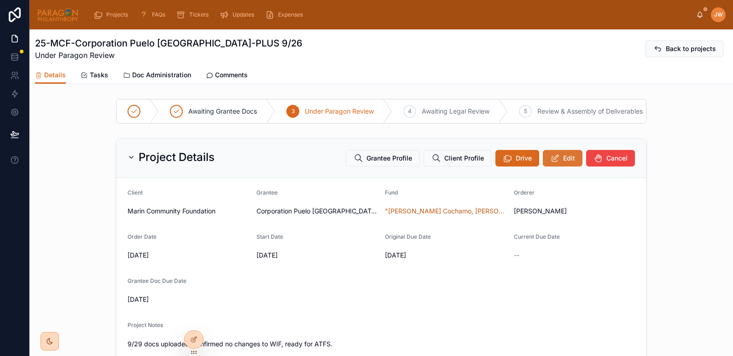
click at [555, 163] on icon at bounding box center [555, 158] width 10 height 9
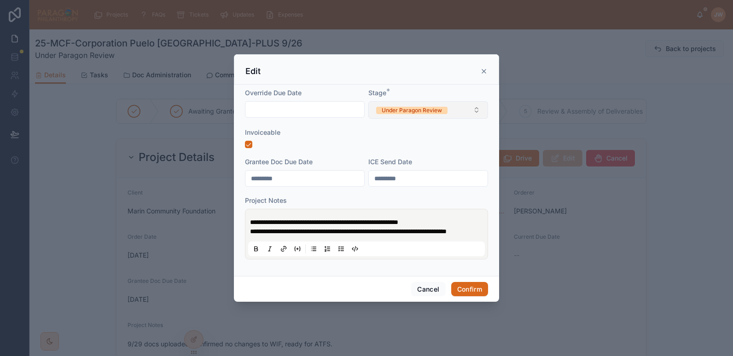
click at [416, 109] on div "Under Paragon Review" at bounding box center [412, 110] width 60 height 7
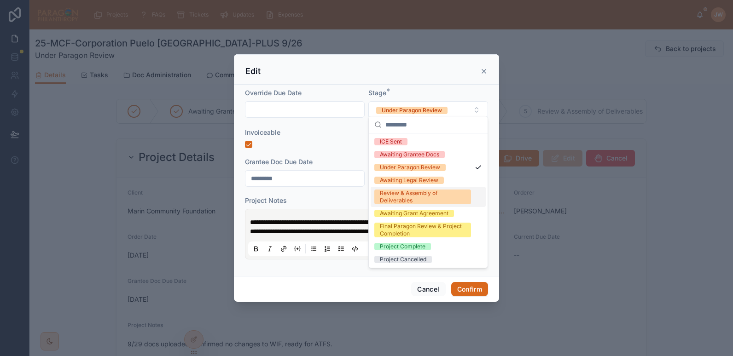
click at [393, 197] on div "Review & Assembly of Deliverables" at bounding box center [423, 197] width 86 height 15
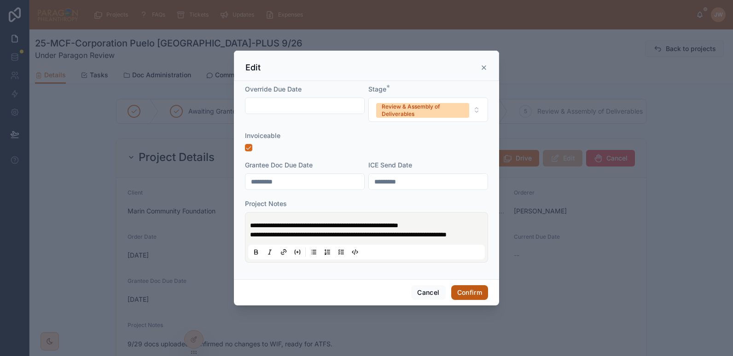
click at [478, 296] on button "Confirm" at bounding box center [469, 292] width 37 height 15
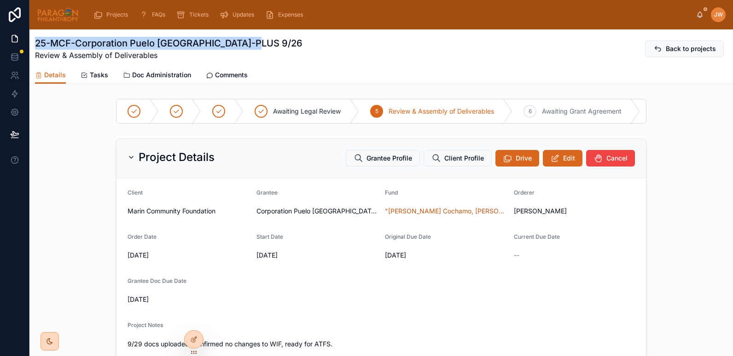
drag, startPoint x: 257, startPoint y: 41, endPoint x: 33, endPoint y: 47, distance: 223.8
click at [33, 47] on div "25-MCF-Corporation Puelo Patagonia-PLUS 9/26 Review & Assembly of Deliverables …" at bounding box center [380, 56] width 703 height 55
click at [158, 72] on span "Doc Administration" at bounding box center [161, 74] width 59 height 9
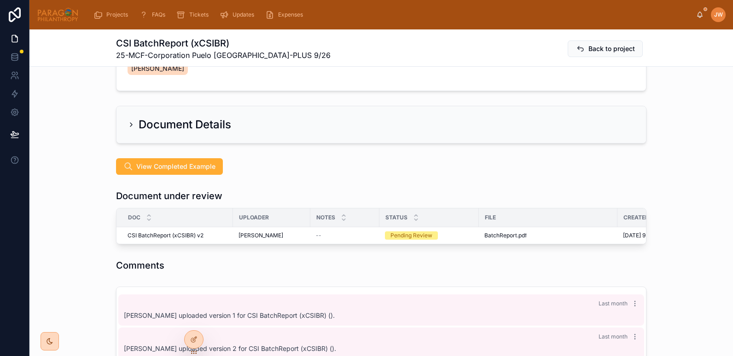
scroll to position [153, 0]
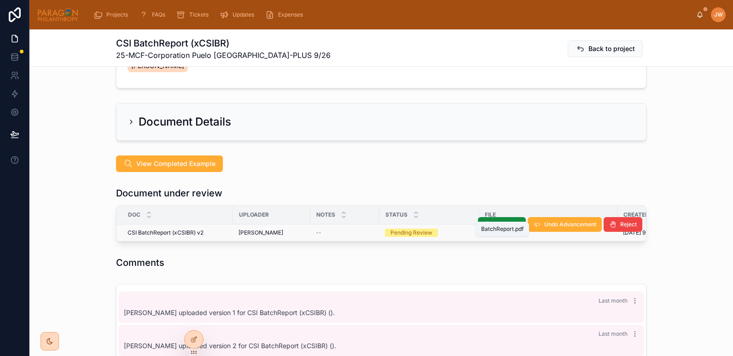
click at [499, 229] on span "BatchReport" at bounding box center [500, 232] width 33 height 7
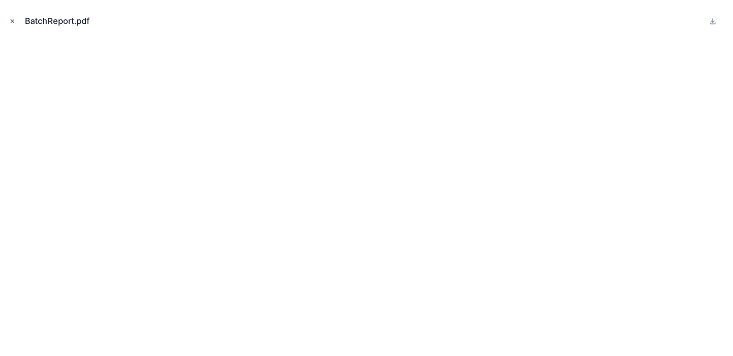
click at [13, 23] on icon "Close modal" at bounding box center [12, 21] width 6 height 6
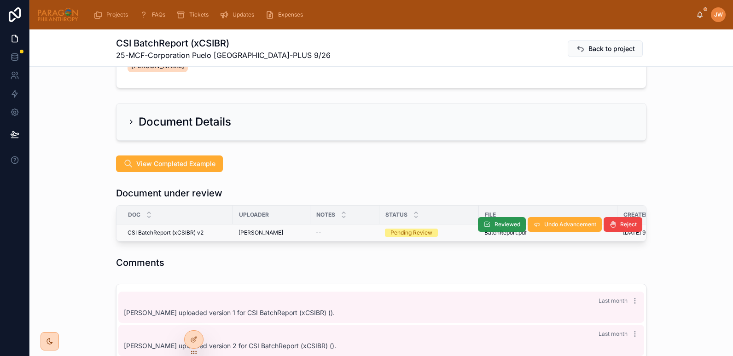
click at [502, 221] on span "Reviewed" at bounding box center [507, 224] width 26 height 7
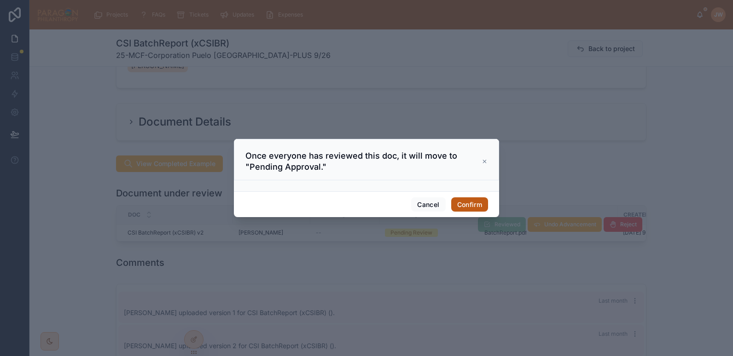
click at [477, 204] on button "Confirm" at bounding box center [469, 204] width 37 height 15
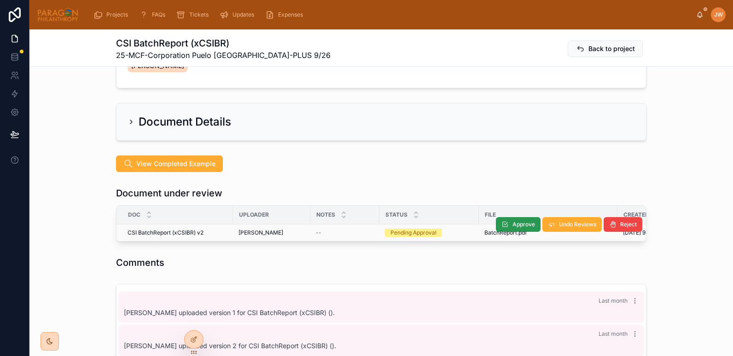
click at [501, 221] on span at bounding box center [504, 224] width 7 height 7
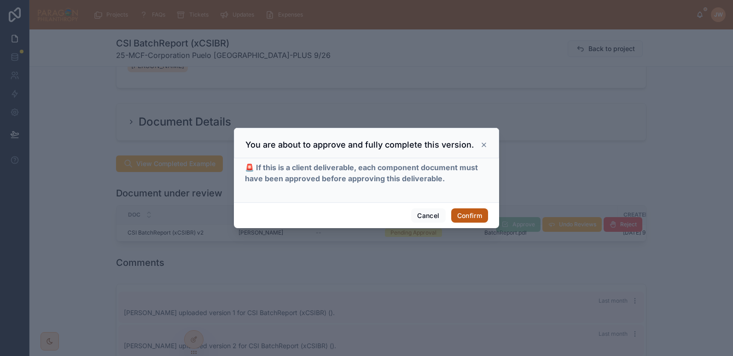
click at [480, 214] on button "Confirm" at bounding box center [469, 215] width 37 height 15
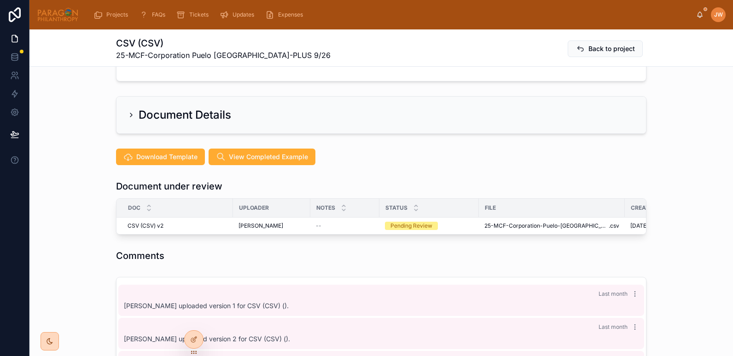
scroll to position [160, 0]
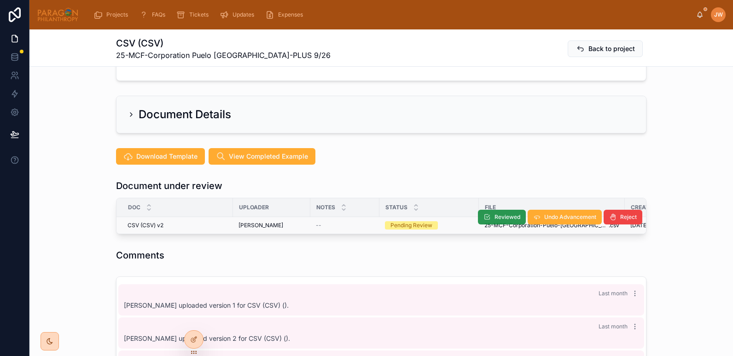
click at [500, 214] on span "Reviewed" at bounding box center [507, 217] width 26 height 7
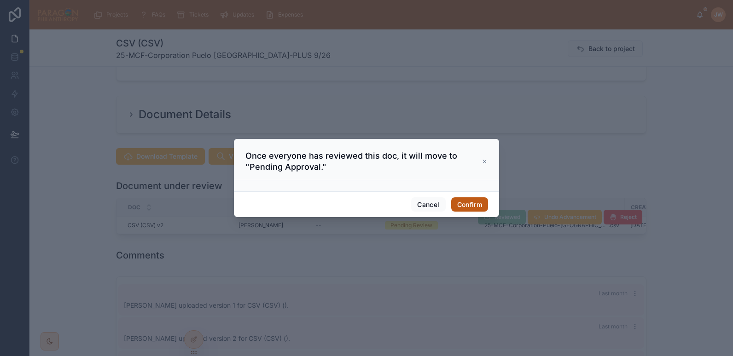
click at [472, 202] on button "Confirm" at bounding box center [469, 204] width 37 height 15
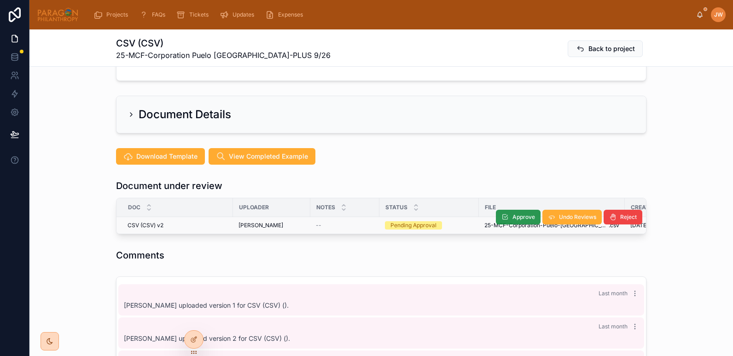
click at [504, 214] on icon at bounding box center [504, 217] width 7 height 7
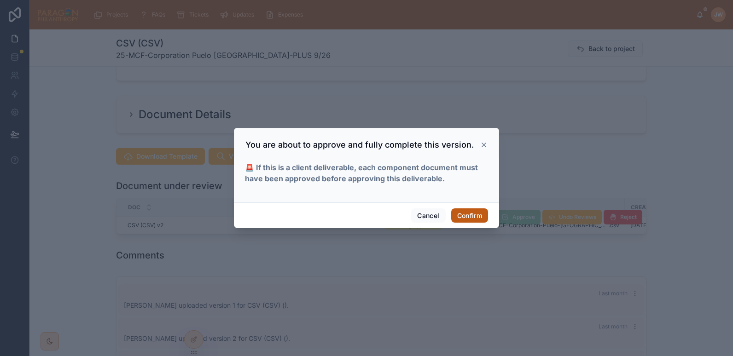
click at [465, 217] on button "Confirm" at bounding box center [469, 215] width 37 height 15
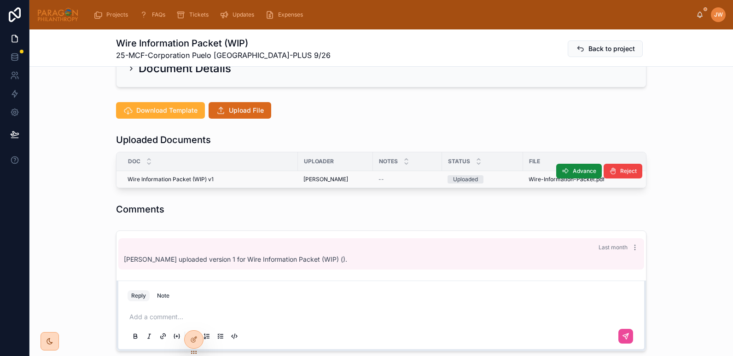
scroll to position [207, 0]
click at [530, 175] on span "Wire-Information-Packet" at bounding box center [561, 178] width 66 height 7
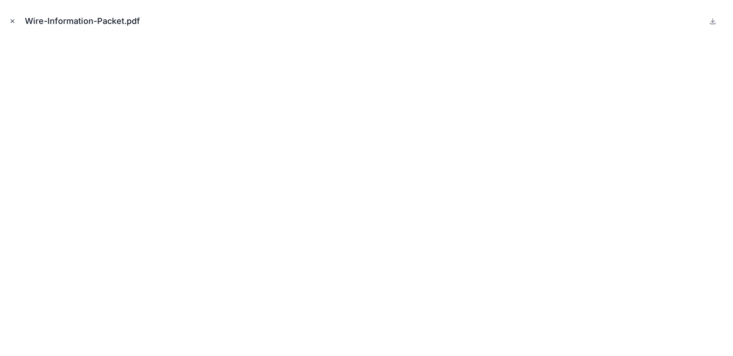
click at [10, 22] on icon "Close modal" at bounding box center [12, 21] width 6 height 6
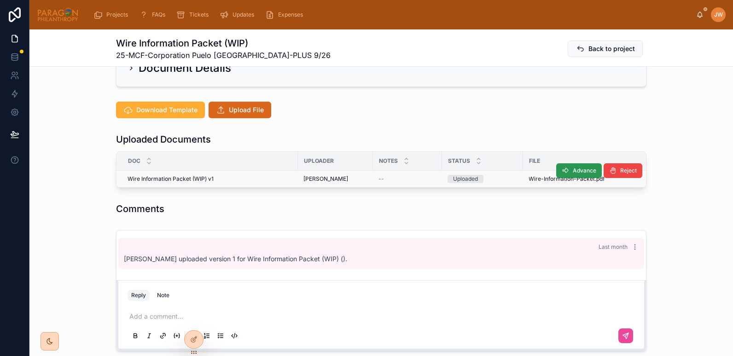
click at [561, 167] on icon at bounding box center [564, 170] width 7 height 7
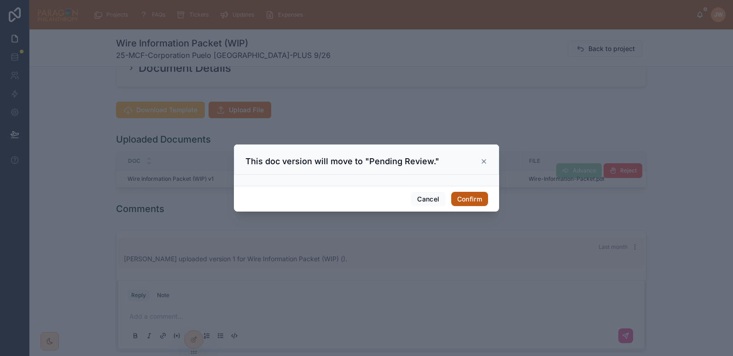
click at [464, 200] on button "Confirm" at bounding box center [469, 199] width 37 height 15
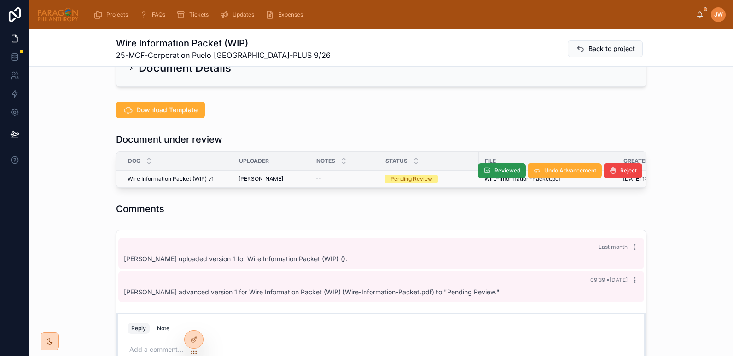
click at [485, 167] on icon at bounding box center [486, 170] width 7 height 7
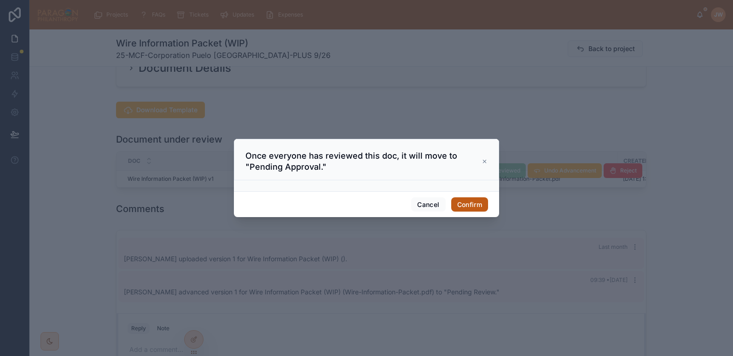
click at [470, 203] on button "Confirm" at bounding box center [469, 204] width 37 height 15
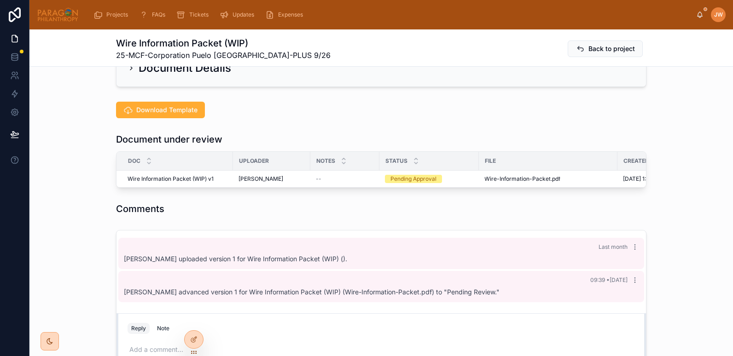
click at [0, 0] on icon at bounding box center [0, 0] width 0 height 0
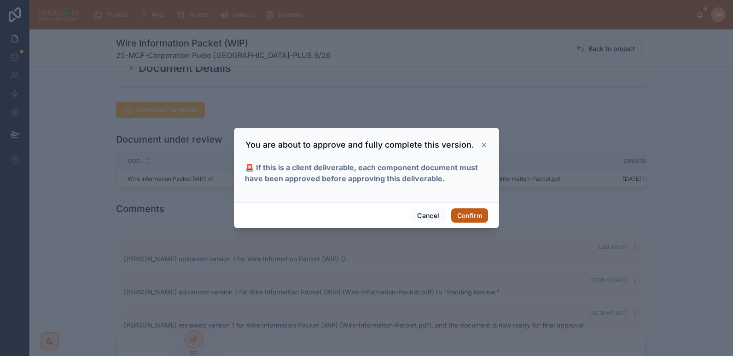
click at [460, 223] on button "Confirm" at bounding box center [469, 215] width 37 height 15
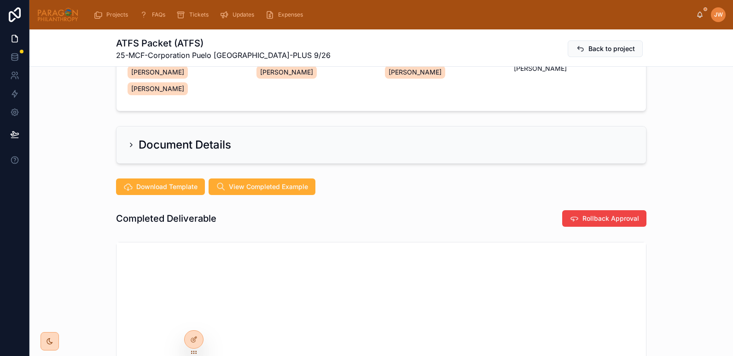
scroll to position [8, 0]
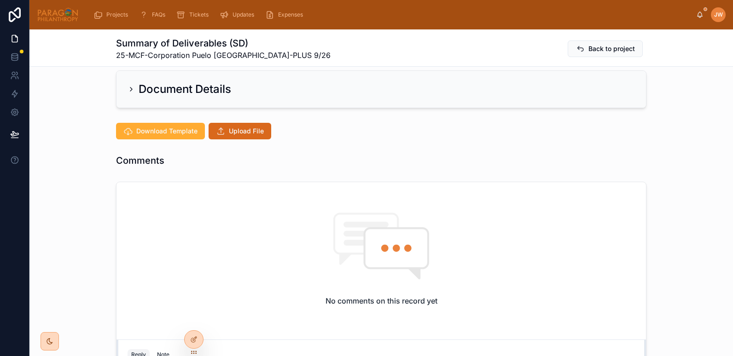
scroll to position [32, 0]
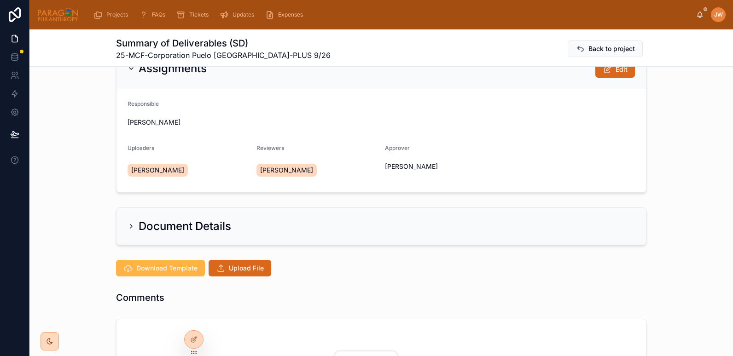
click at [160, 268] on span "Download Template" at bounding box center [166, 268] width 61 height 9
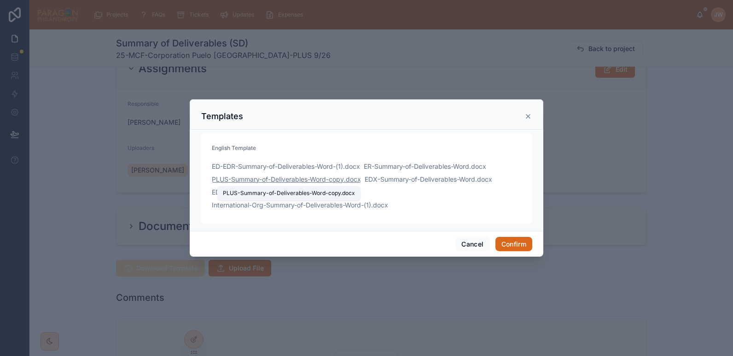
click at [235, 179] on span "PLUS-Summary-of-Deliverables-Word-copy" at bounding box center [278, 179] width 132 height 9
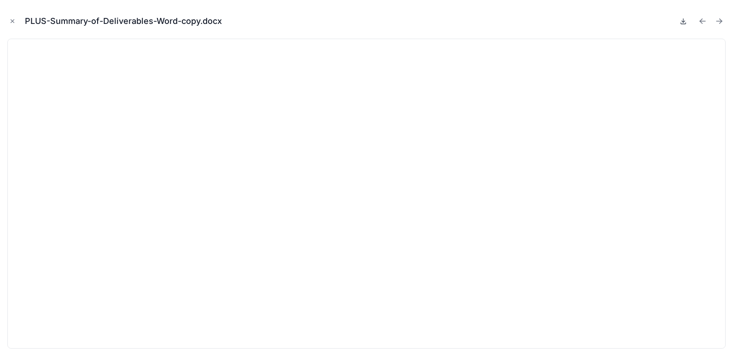
click at [683, 23] on icon at bounding box center [682, 20] width 7 height 7
click at [12, 20] on icon "Close modal" at bounding box center [12, 21] width 6 height 6
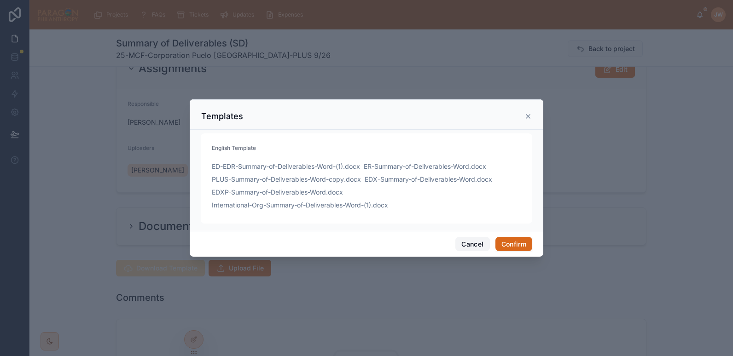
click at [465, 244] on button "Cancel" at bounding box center [472, 244] width 34 height 15
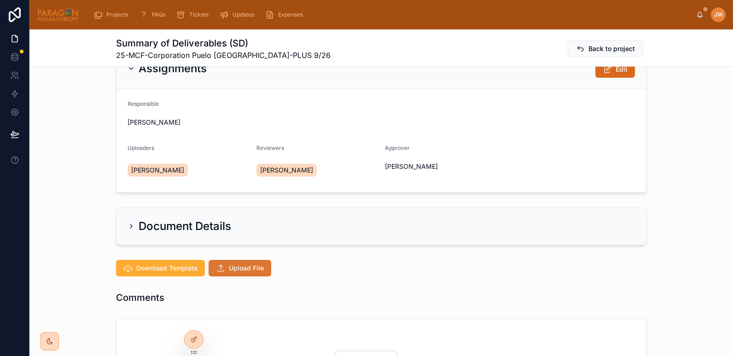
click at [230, 263] on button "Upload File" at bounding box center [239, 268] width 63 height 17
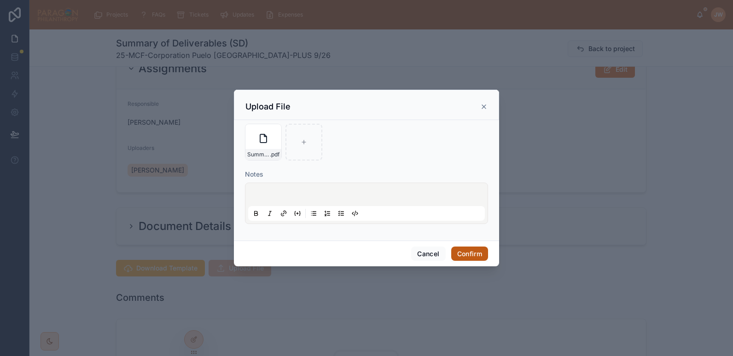
click at [472, 254] on button "Confirm" at bounding box center [469, 254] width 37 height 15
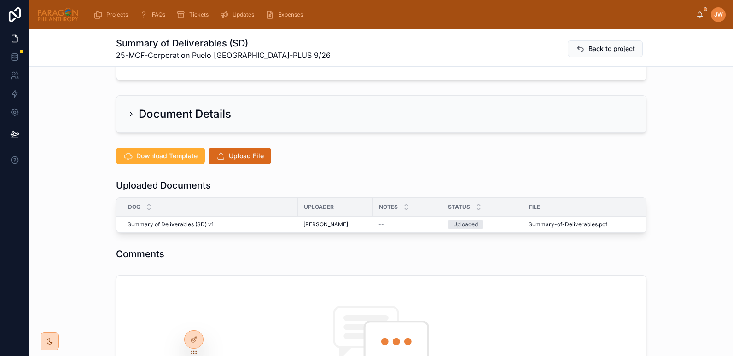
scroll to position [145, 0]
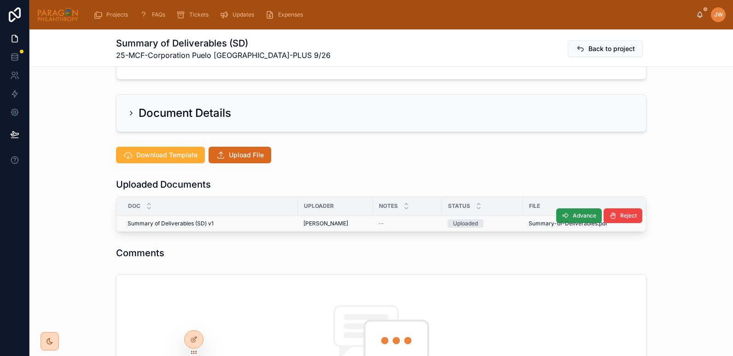
click at [565, 216] on icon at bounding box center [564, 215] width 7 height 7
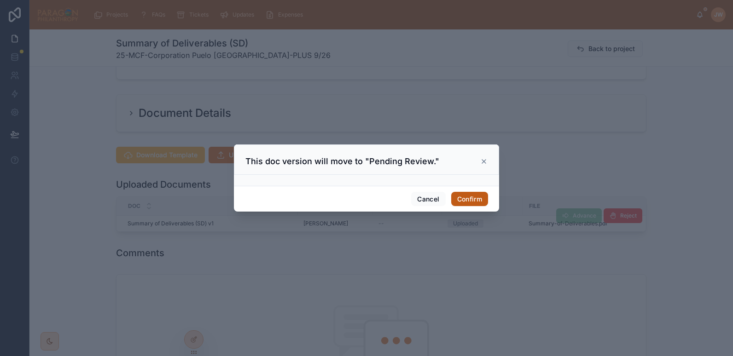
click at [472, 200] on button "Confirm" at bounding box center [469, 199] width 37 height 15
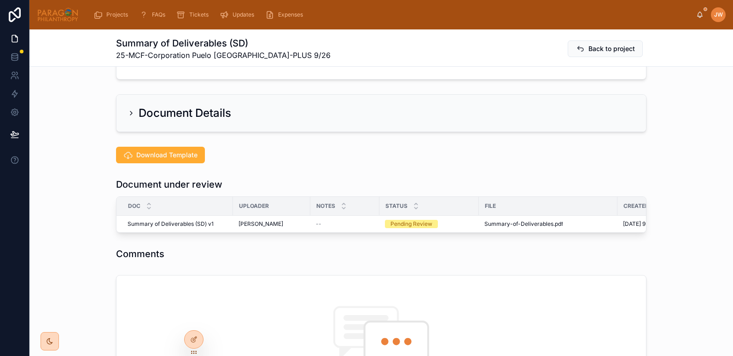
click at [492, 215] on th "File" at bounding box center [548, 206] width 139 height 19
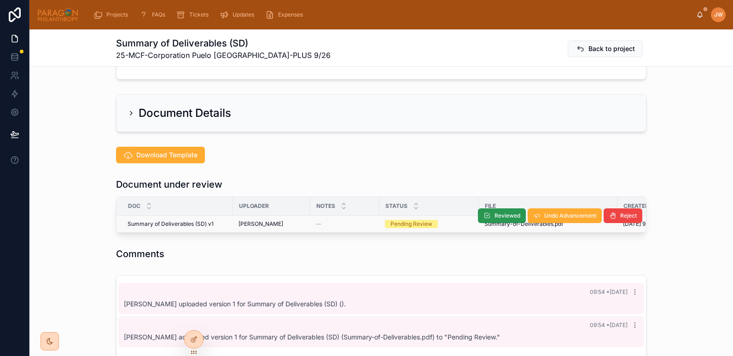
click at [494, 219] on span "Reviewed" at bounding box center [507, 215] width 26 height 7
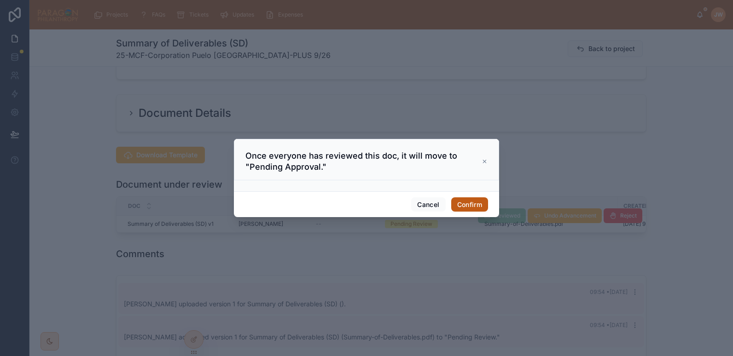
click at [474, 205] on button "Confirm" at bounding box center [469, 204] width 37 height 15
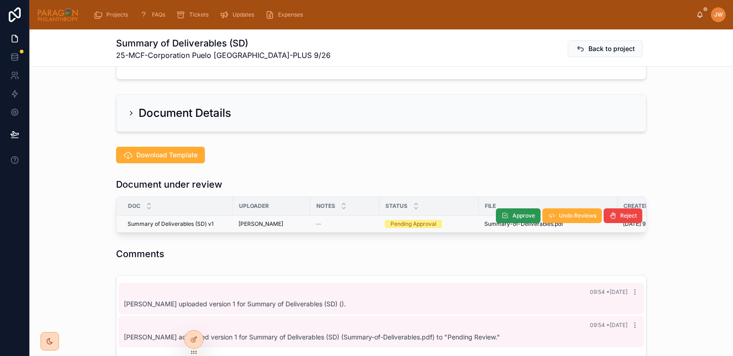
click at [517, 212] on button "Approve" at bounding box center [518, 215] width 45 height 15
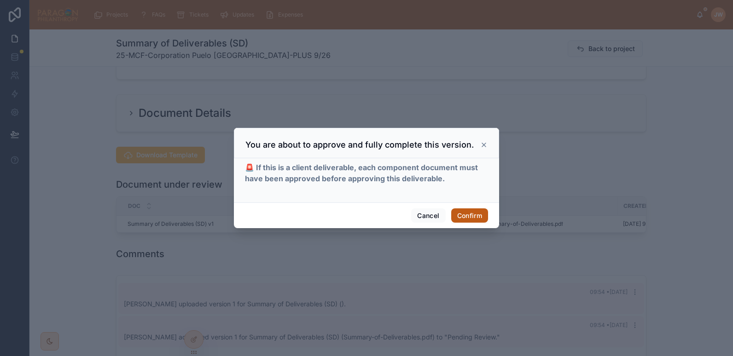
click at [474, 220] on button "Confirm" at bounding box center [469, 215] width 37 height 15
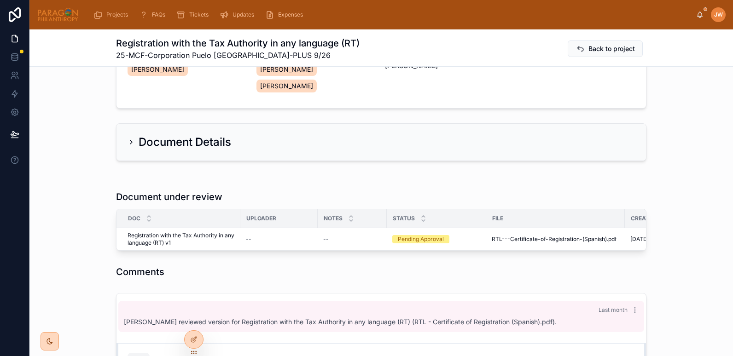
scroll to position [184, 0]
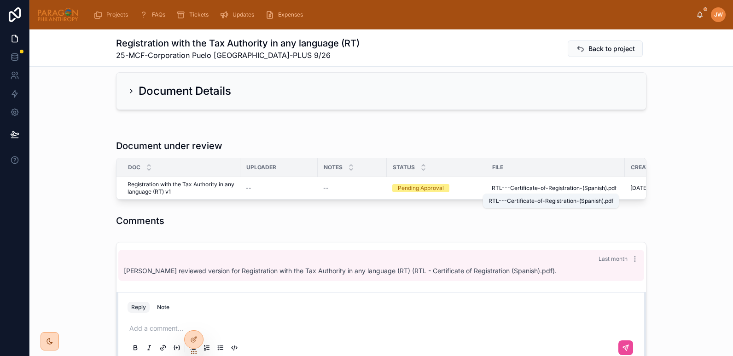
click at [496, 189] on span "RTL---Certificate-of-Registration-(Spanish)" at bounding box center [548, 188] width 115 height 7
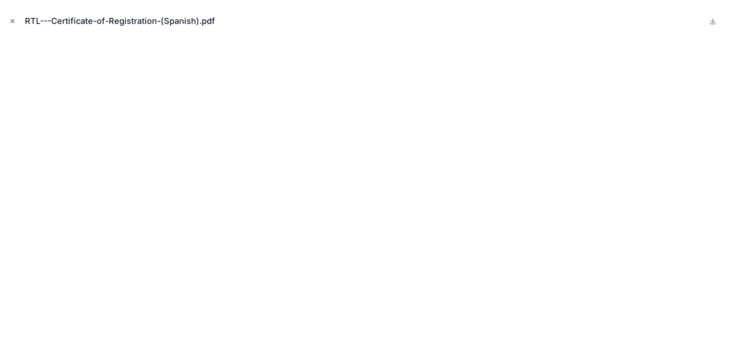
click at [12, 21] on icon "Close modal" at bounding box center [12, 21] width 3 height 3
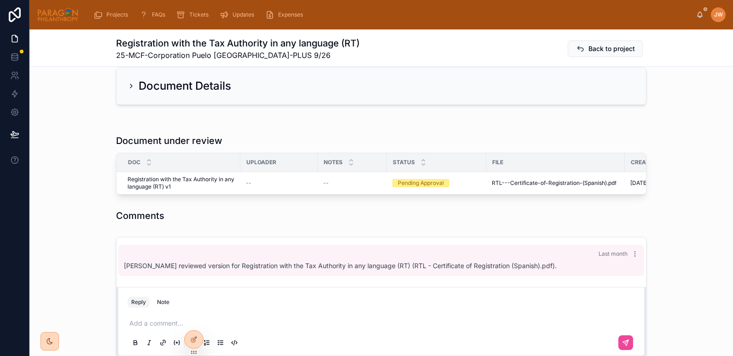
scroll to position [189, 0]
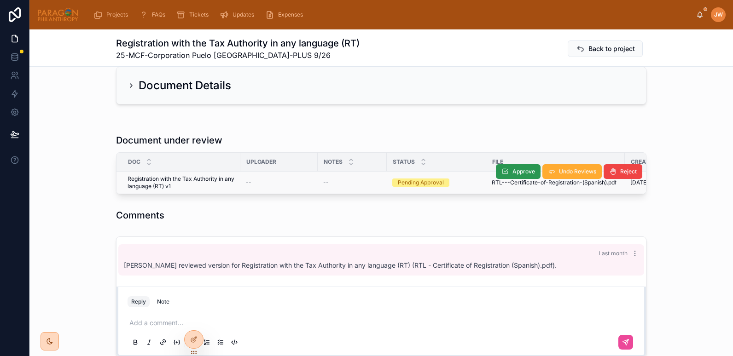
click at [518, 169] on span "Approve" at bounding box center [523, 171] width 23 height 7
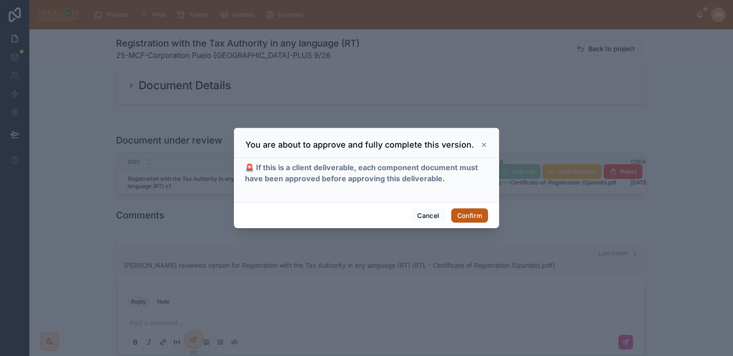
click at [468, 212] on button "Confirm" at bounding box center [469, 215] width 37 height 15
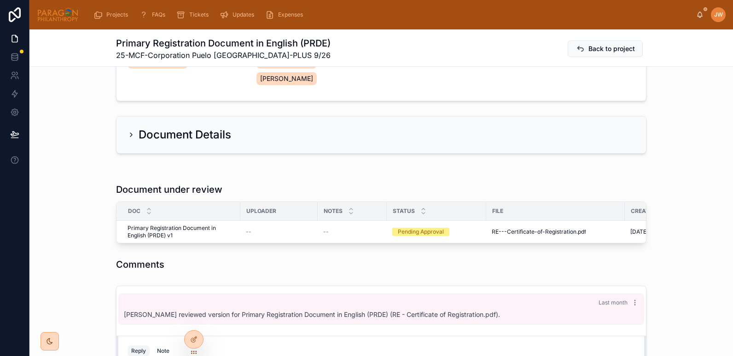
scroll to position [141, 0]
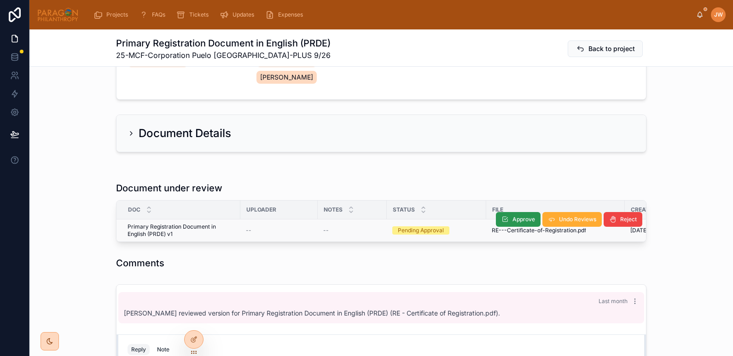
click at [512, 217] on span "Approve" at bounding box center [523, 219] width 23 height 7
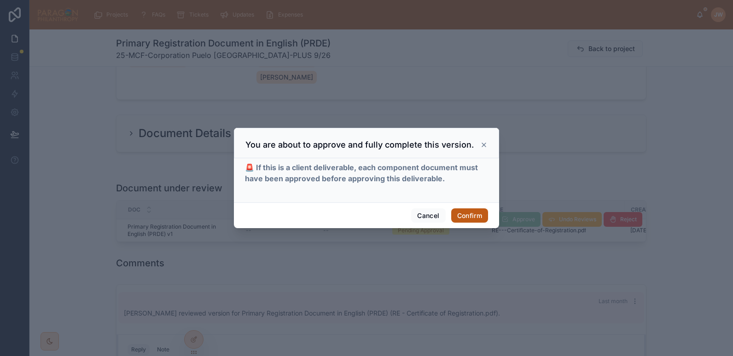
click at [470, 210] on button "Confirm" at bounding box center [469, 215] width 37 height 15
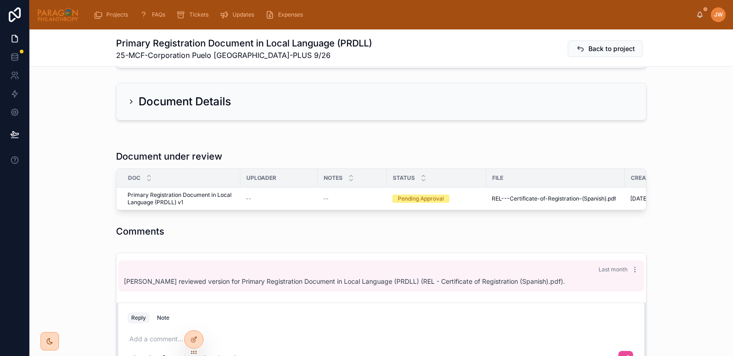
scroll to position [173, 0]
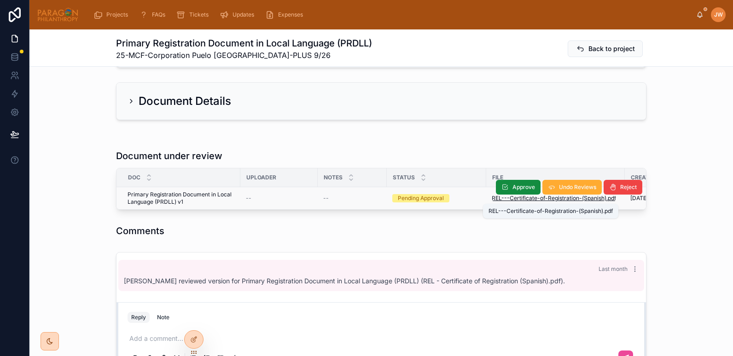
click at [510, 200] on span "REL---Certificate-of-Registration-(Spanish)" at bounding box center [548, 198] width 115 height 7
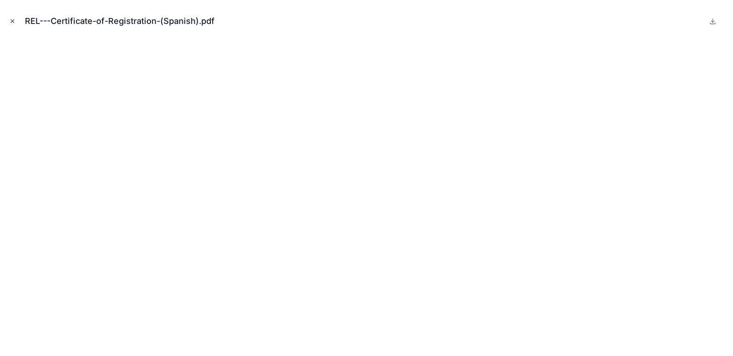
click at [11, 19] on icon "Close modal" at bounding box center [12, 21] width 6 height 6
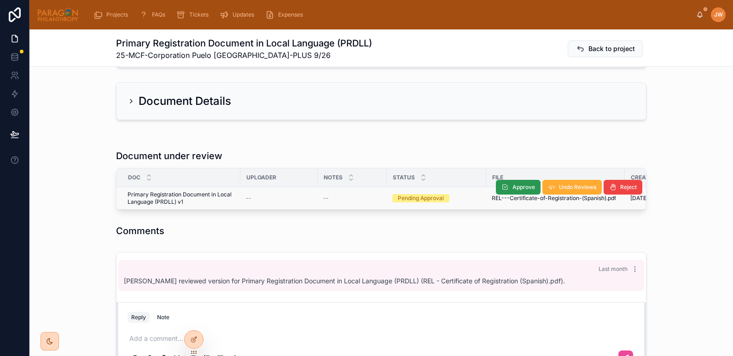
click at [512, 190] on span "Approve" at bounding box center [523, 187] width 23 height 7
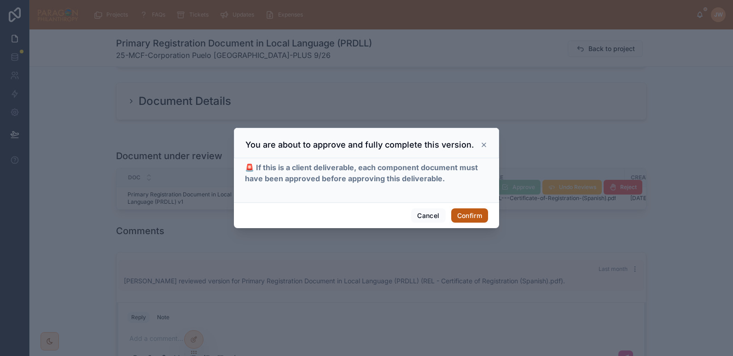
click at [470, 218] on button "Confirm" at bounding box center [469, 215] width 37 height 15
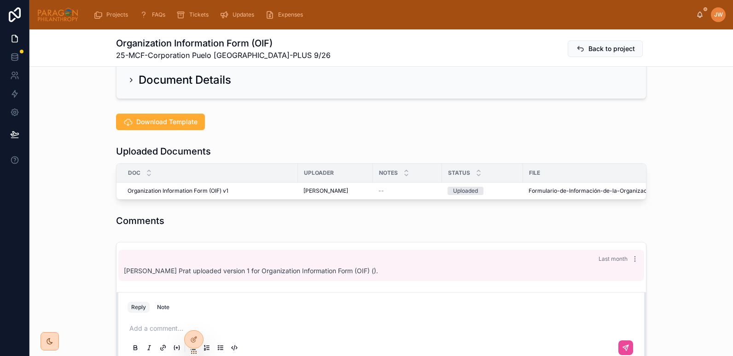
scroll to position [181, 0]
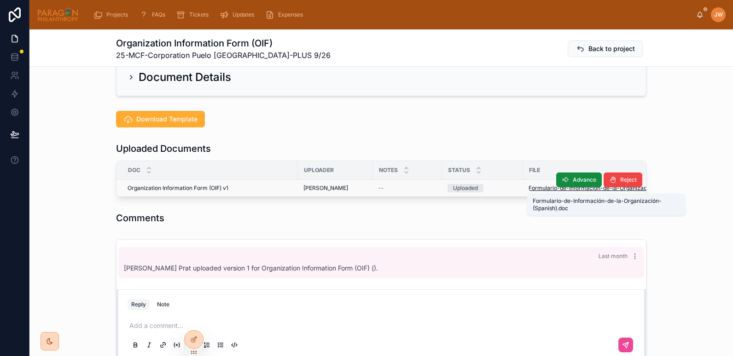
click at [528, 188] on span "Formulario-de-Información-de-la-Organización-(Spanish)" at bounding box center [604, 188] width 153 height 7
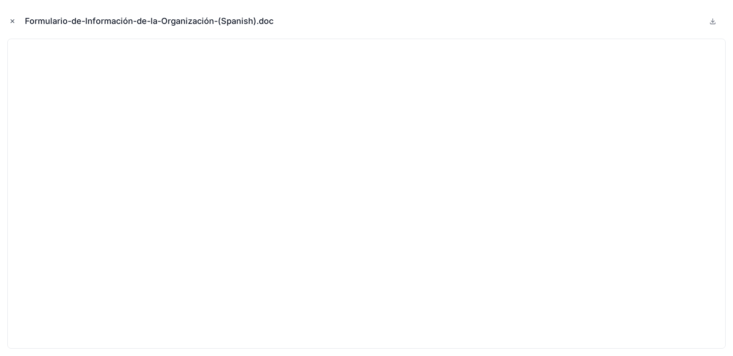
click at [11, 21] on icon "Close modal" at bounding box center [12, 21] width 6 height 6
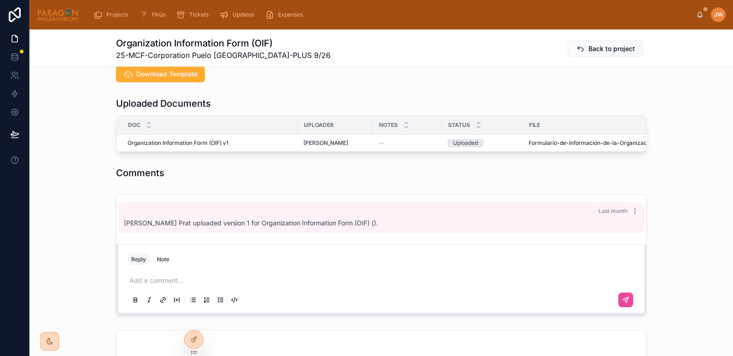
scroll to position [225, 0]
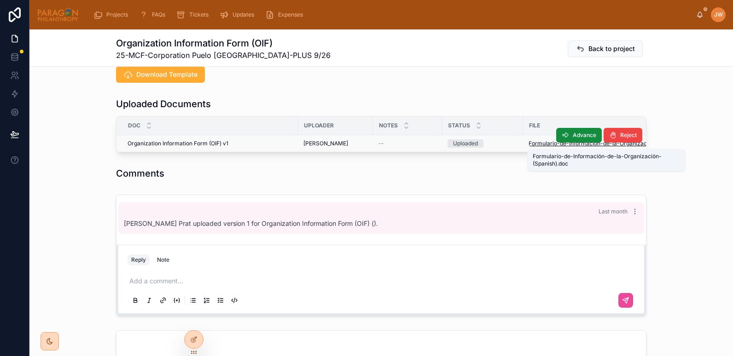
click at [537, 145] on span "Formulario-de-Información-de-la-Organización-(Spanish)" at bounding box center [604, 143] width 153 height 7
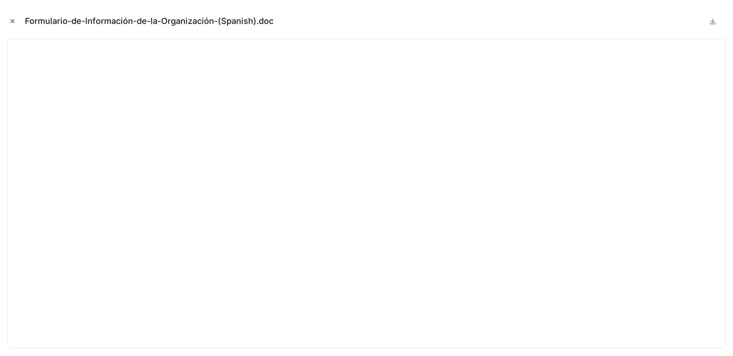
click at [10, 20] on icon "Close modal" at bounding box center [12, 21] width 6 height 6
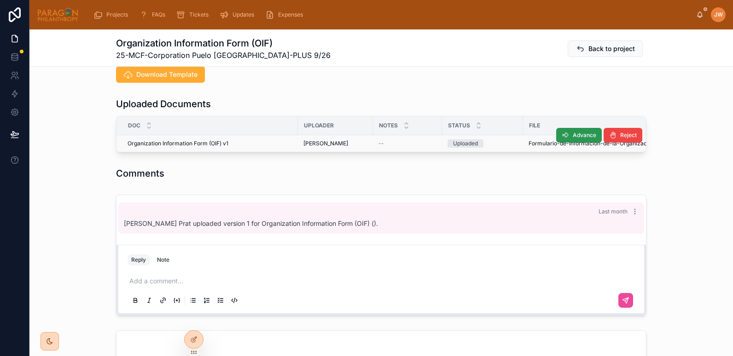
click at [565, 136] on icon at bounding box center [564, 135] width 7 height 7
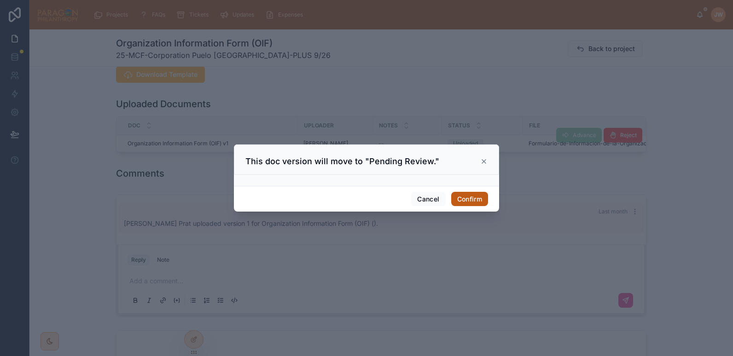
click at [472, 199] on button "Confirm" at bounding box center [469, 199] width 37 height 15
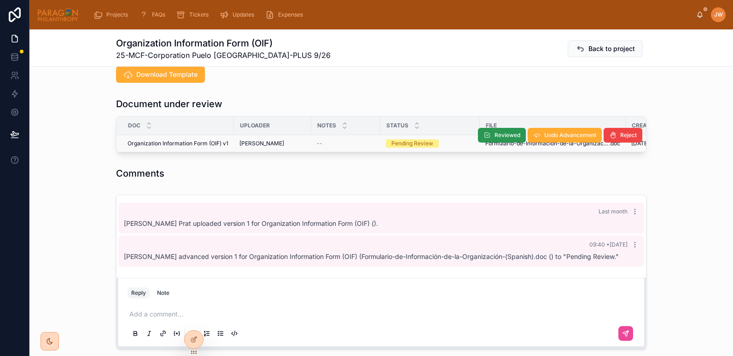
click at [494, 134] on span "Reviewed" at bounding box center [507, 135] width 26 height 7
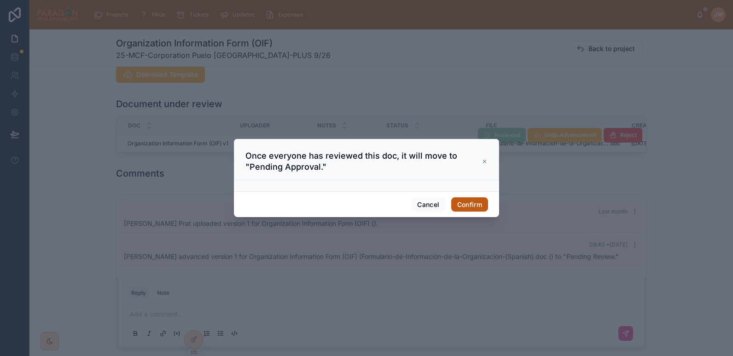
click at [464, 205] on button "Confirm" at bounding box center [469, 204] width 37 height 15
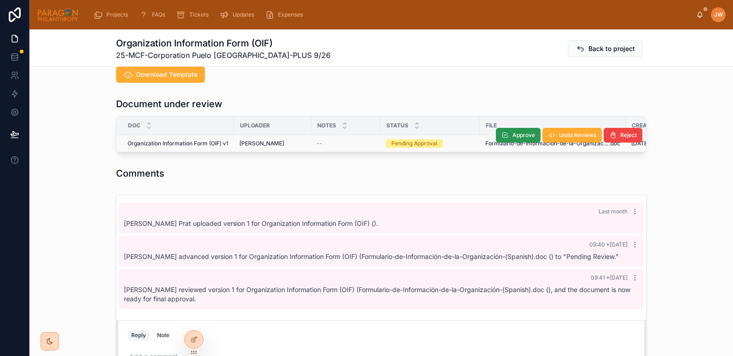
click at [514, 135] on span "Approve" at bounding box center [523, 135] width 23 height 7
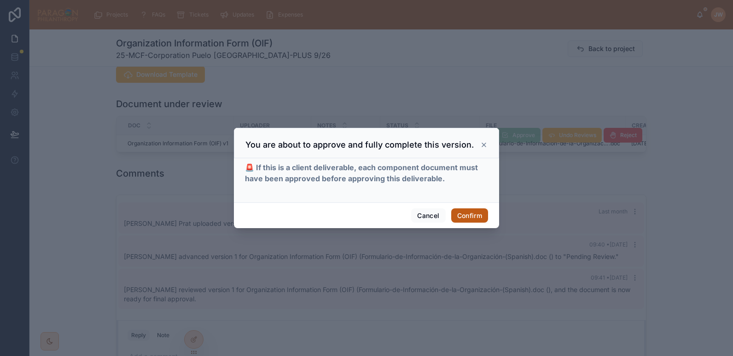
click at [479, 213] on button "Confirm" at bounding box center [469, 215] width 37 height 15
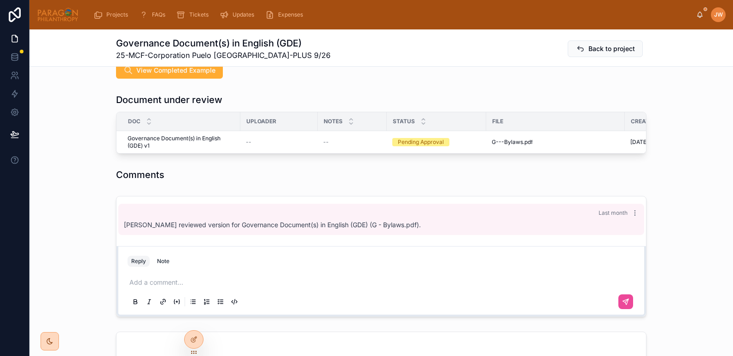
scroll to position [247, 0]
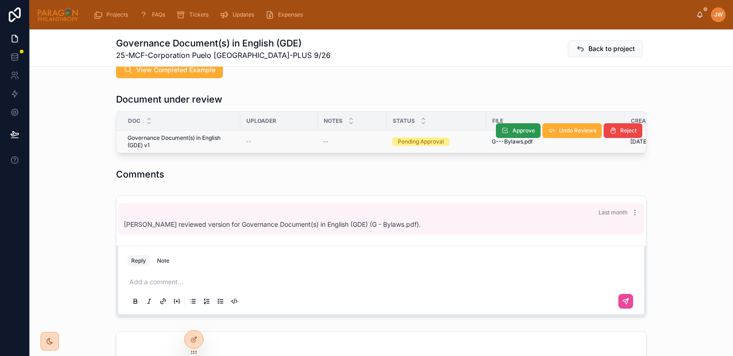
click at [513, 128] on span "Approve" at bounding box center [523, 130] width 23 height 7
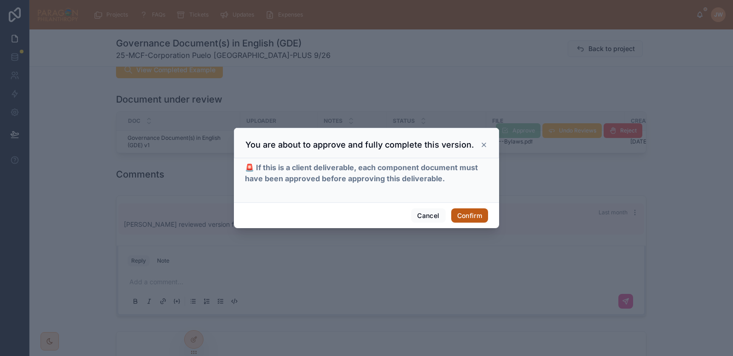
click at [458, 215] on button "Confirm" at bounding box center [469, 215] width 37 height 15
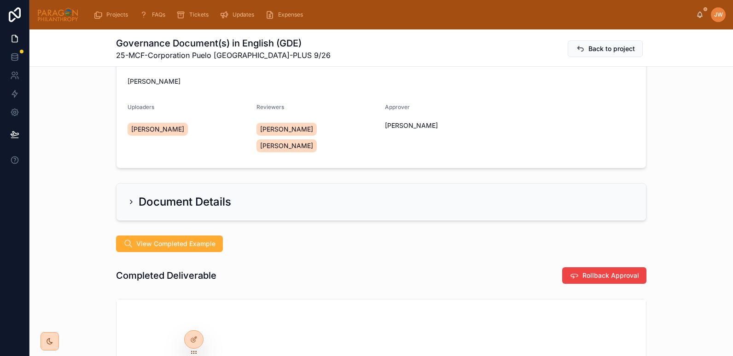
scroll to position [58, 0]
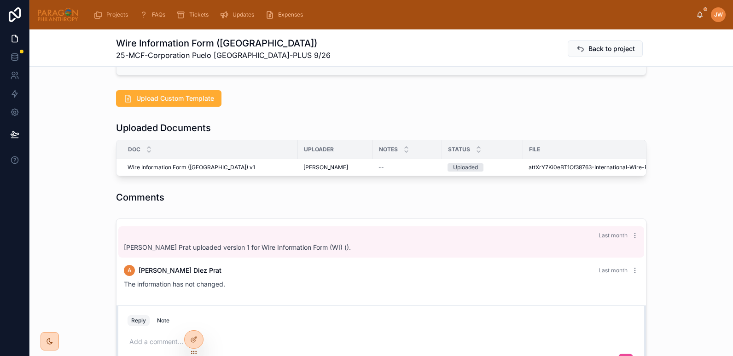
scroll to position [202, 0]
click at [537, 168] on span "attXrY7Ki0eBT1Of38763-International-Wire-Form" at bounding box center [593, 166] width 130 height 7
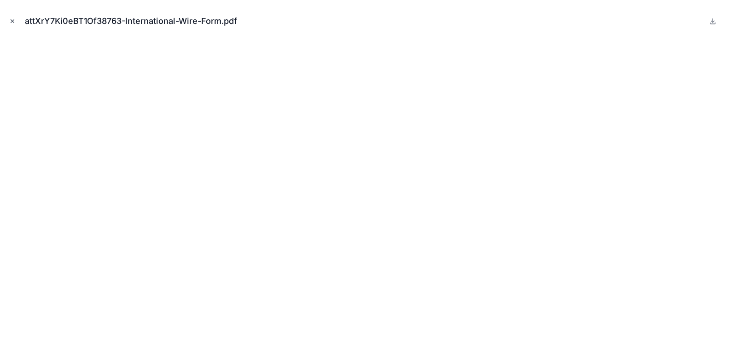
click at [14, 20] on icon "Close modal" at bounding box center [12, 21] width 6 height 6
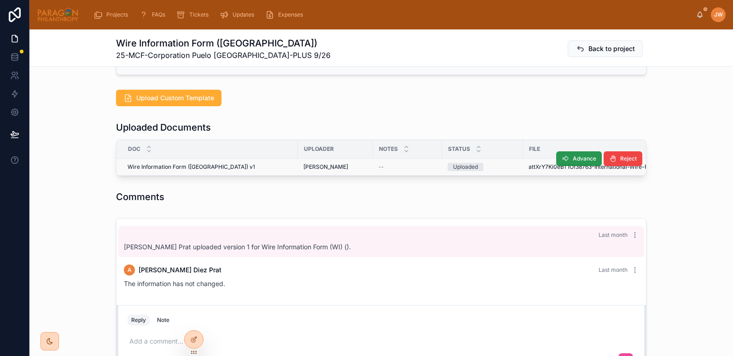
click at [572, 161] on span "Advance" at bounding box center [583, 158] width 23 height 7
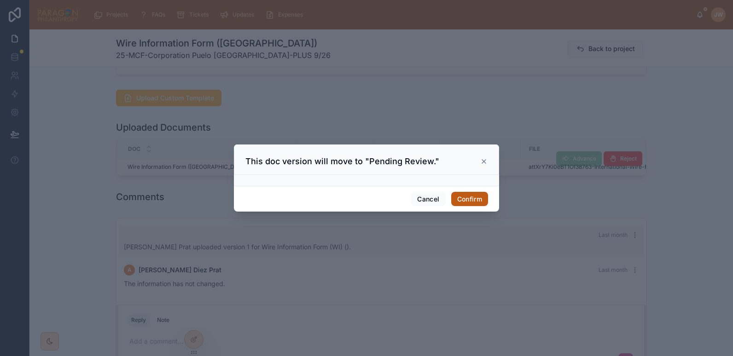
click at [464, 198] on button "Confirm" at bounding box center [469, 199] width 37 height 15
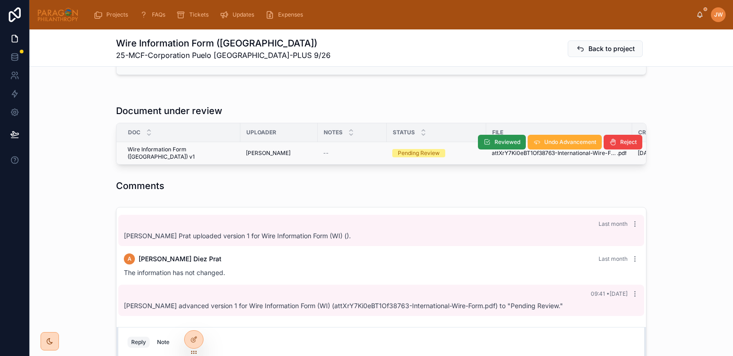
click at [490, 137] on button "Reviewed" at bounding box center [502, 142] width 48 height 15
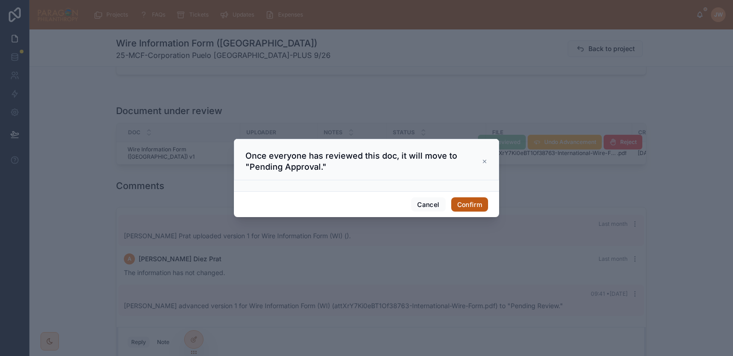
click at [466, 203] on button "Confirm" at bounding box center [469, 204] width 37 height 15
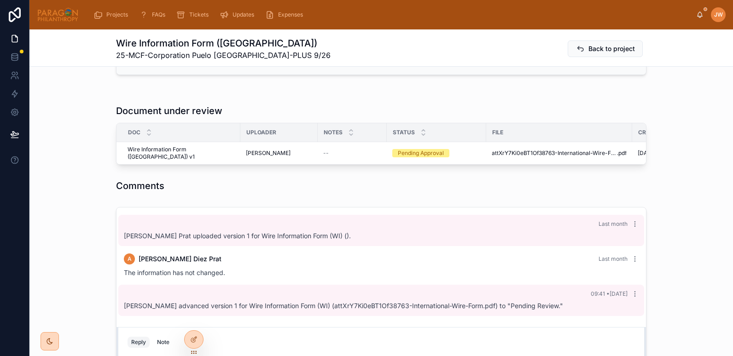
click at [0, 0] on button "Approve" at bounding box center [0, 0] width 0 height 0
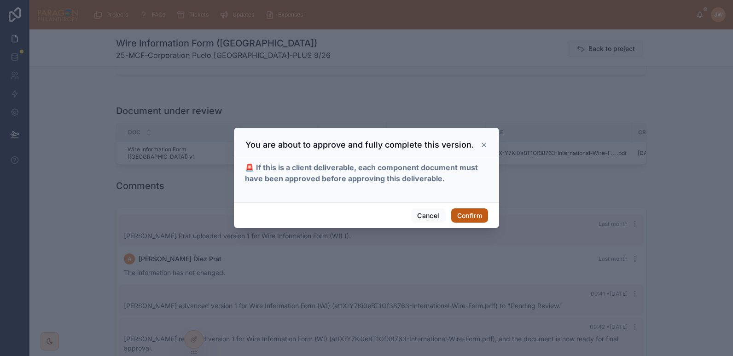
click at [467, 217] on button "Confirm" at bounding box center [469, 215] width 37 height 15
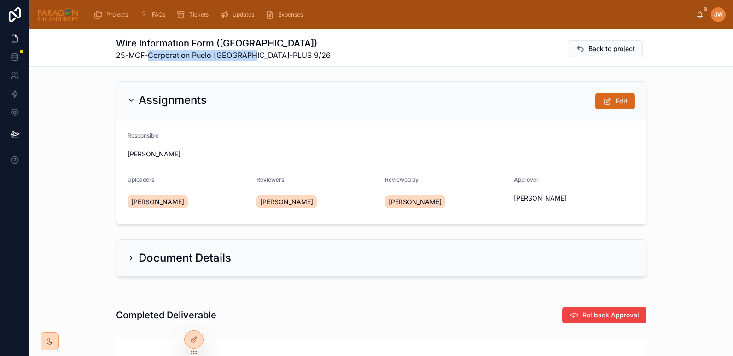
drag, startPoint x: 146, startPoint y: 55, endPoint x: 244, endPoint y: 57, distance: 98.5
click at [244, 57] on span "25-MCF-Corporation Puelo [GEOGRAPHIC_DATA]-PLUS 9/26" at bounding box center [223, 55] width 214 height 11
copy span "Corporation Puelo [GEOGRAPHIC_DATA]"
click at [588, 51] on span "Back to project" at bounding box center [611, 48] width 46 height 9
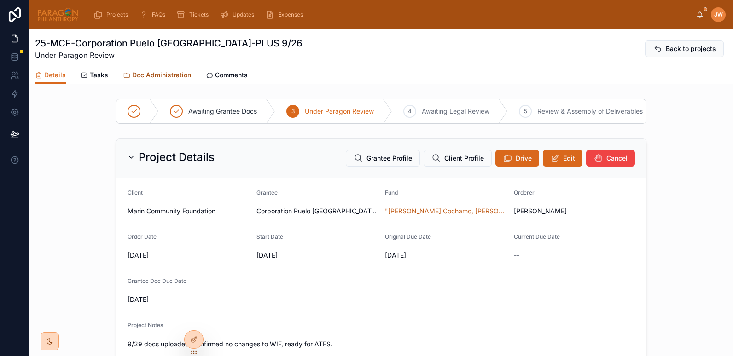
click at [160, 72] on span "Doc Administration" at bounding box center [161, 74] width 59 height 9
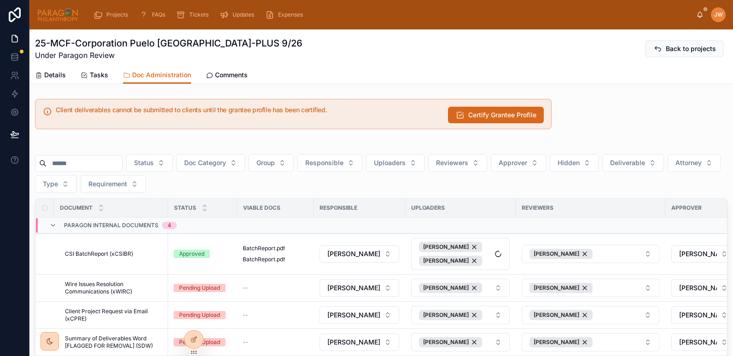
click at [94, 162] on input "text" at bounding box center [83, 163] width 75 height 13
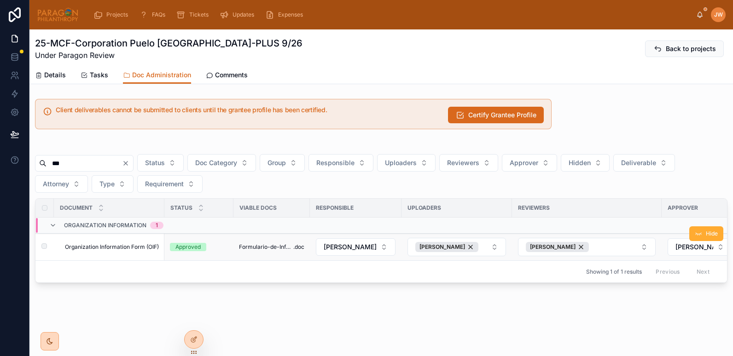
type input "***"
click at [137, 248] on span "Organization Information Form (OIF)" at bounding box center [112, 246] width 94 height 7
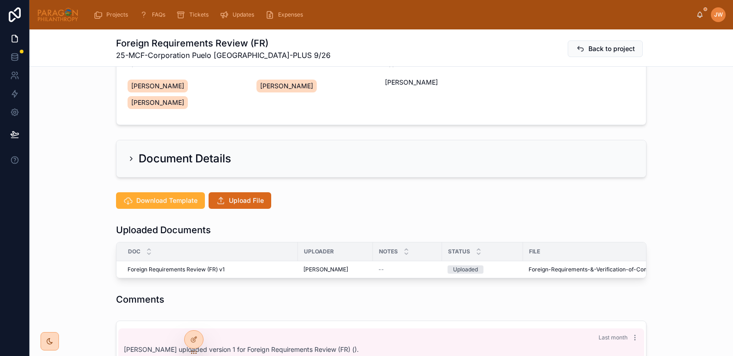
scroll to position [116, 0]
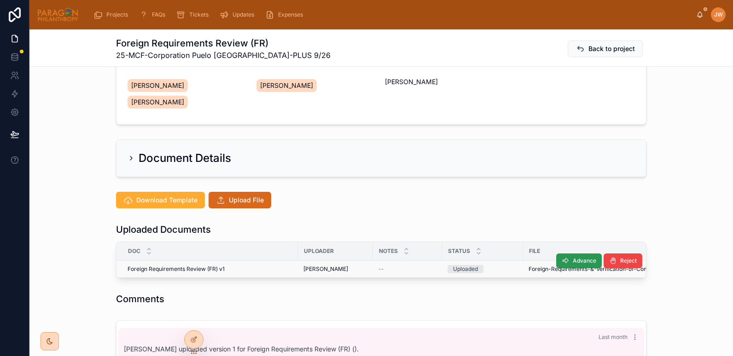
click at [574, 257] on span "Advance" at bounding box center [583, 260] width 23 height 7
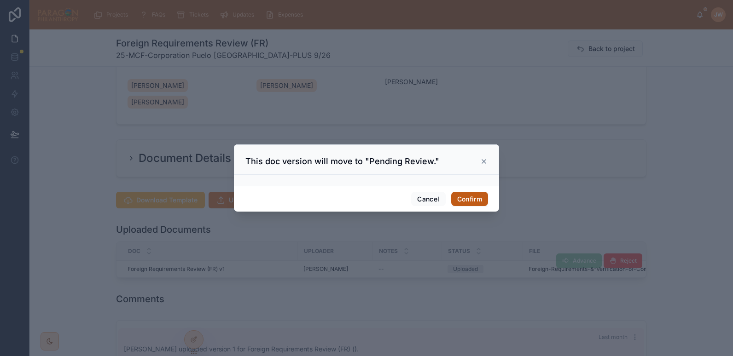
click at [470, 198] on button "Confirm" at bounding box center [469, 199] width 37 height 15
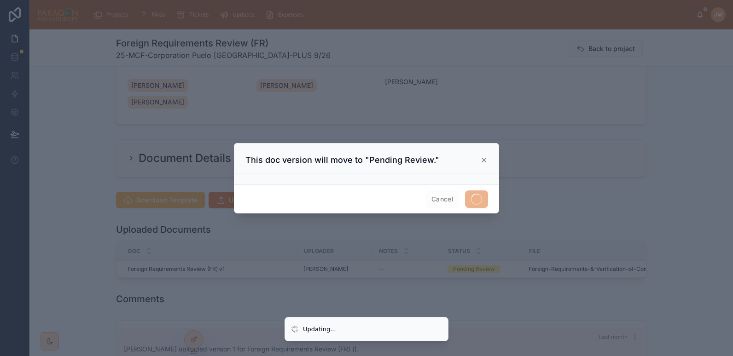
click at [532, 252] on div at bounding box center [366, 178] width 733 height 356
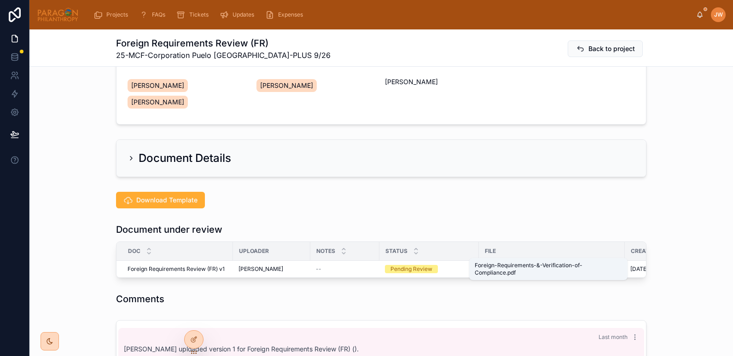
click at [502, 266] on span "Foreign-Requirements-&-Verification-of-Compliance" at bounding box center [546, 269] width 125 height 7
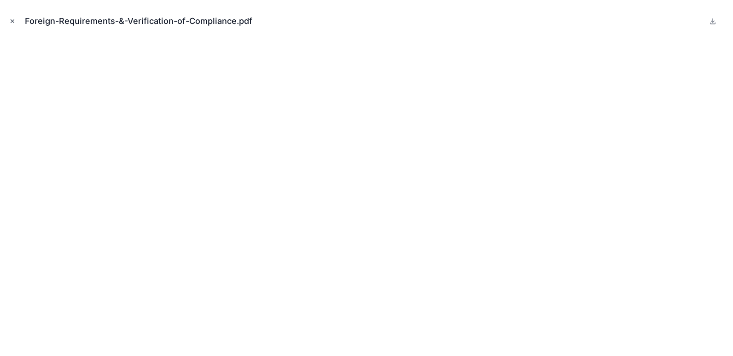
click at [10, 19] on icon "Close modal" at bounding box center [12, 21] width 6 height 6
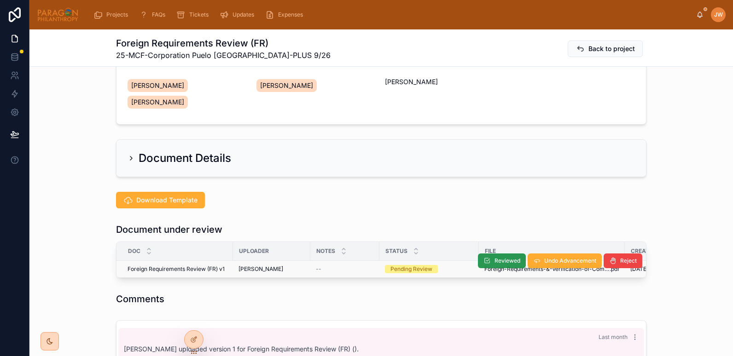
click at [487, 257] on icon at bounding box center [486, 260] width 7 height 7
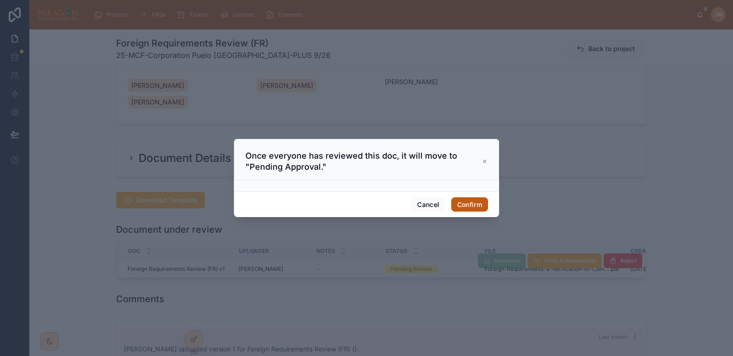
click at [465, 208] on button "Confirm" at bounding box center [469, 204] width 37 height 15
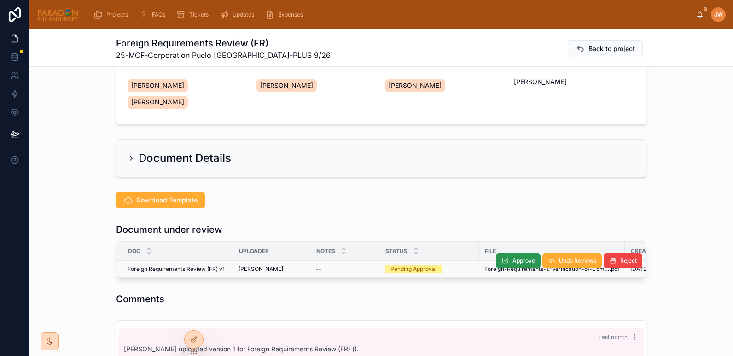
click at [507, 254] on button "Approve" at bounding box center [518, 261] width 45 height 15
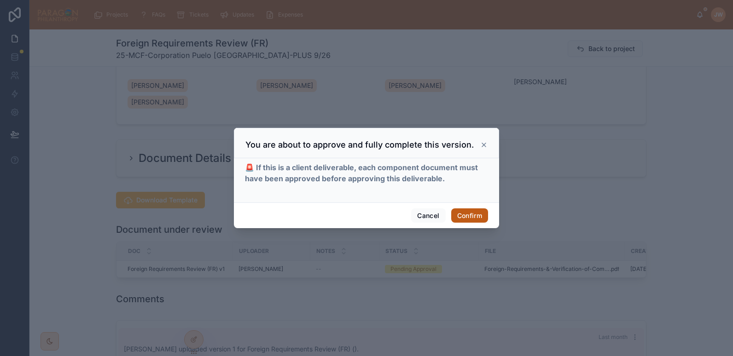
click at [474, 220] on button "Confirm" at bounding box center [469, 215] width 37 height 15
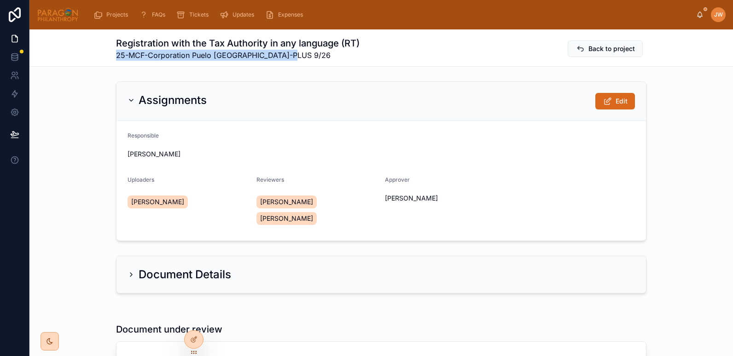
drag, startPoint x: 302, startPoint y: 58, endPoint x: 111, endPoint y: 68, distance: 191.7
copy span "25-MCF-Corporation Puelo [GEOGRAPHIC_DATA]-PLUS 9/26"
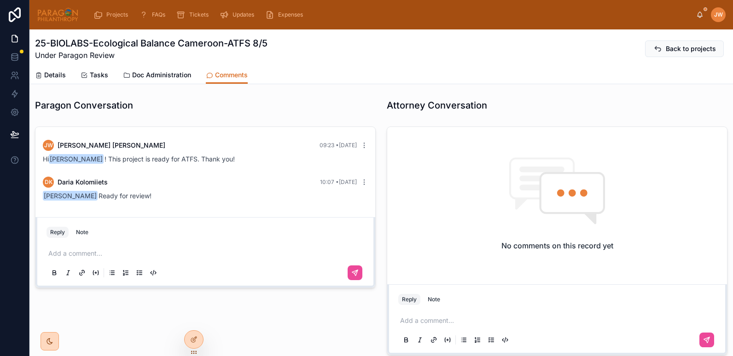
scroll to position [108, 0]
click at [101, 253] on p at bounding box center [207, 253] width 318 height 9
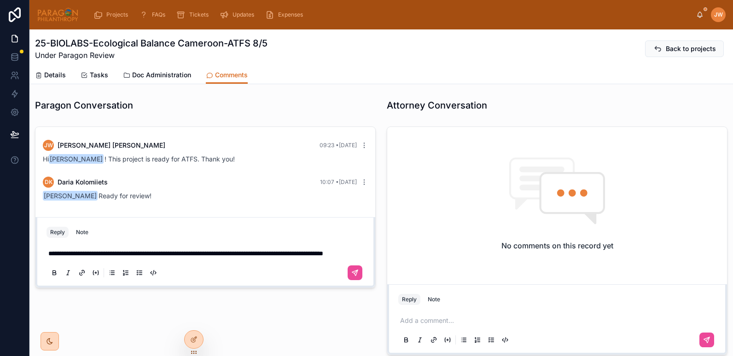
click at [142, 258] on p "**********" at bounding box center [207, 253] width 318 height 9
click at [91, 253] on span "**********" at bounding box center [185, 253] width 275 height 6
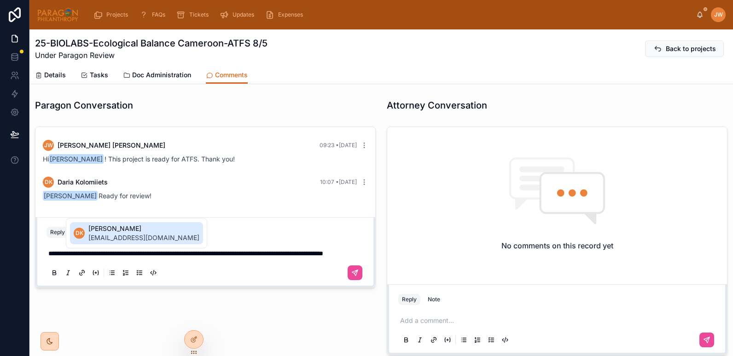
click at [107, 232] on span "[PERSON_NAME]" at bounding box center [143, 228] width 111 height 9
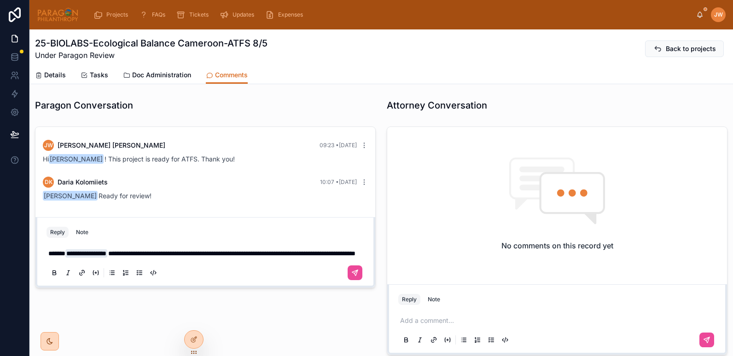
click at [162, 256] on span "**********" at bounding box center [231, 253] width 247 height 6
click at [162, 258] on p "**********" at bounding box center [207, 253] width 318 height 9
click at [153, 270] on div "**********" at bounding box center [205, 262] width 318 height 39
click at [357, 280] on button at bounding box center [354, 273] width 15 height 15
